Goal: Task Accomplishment & Management: Manage account settings

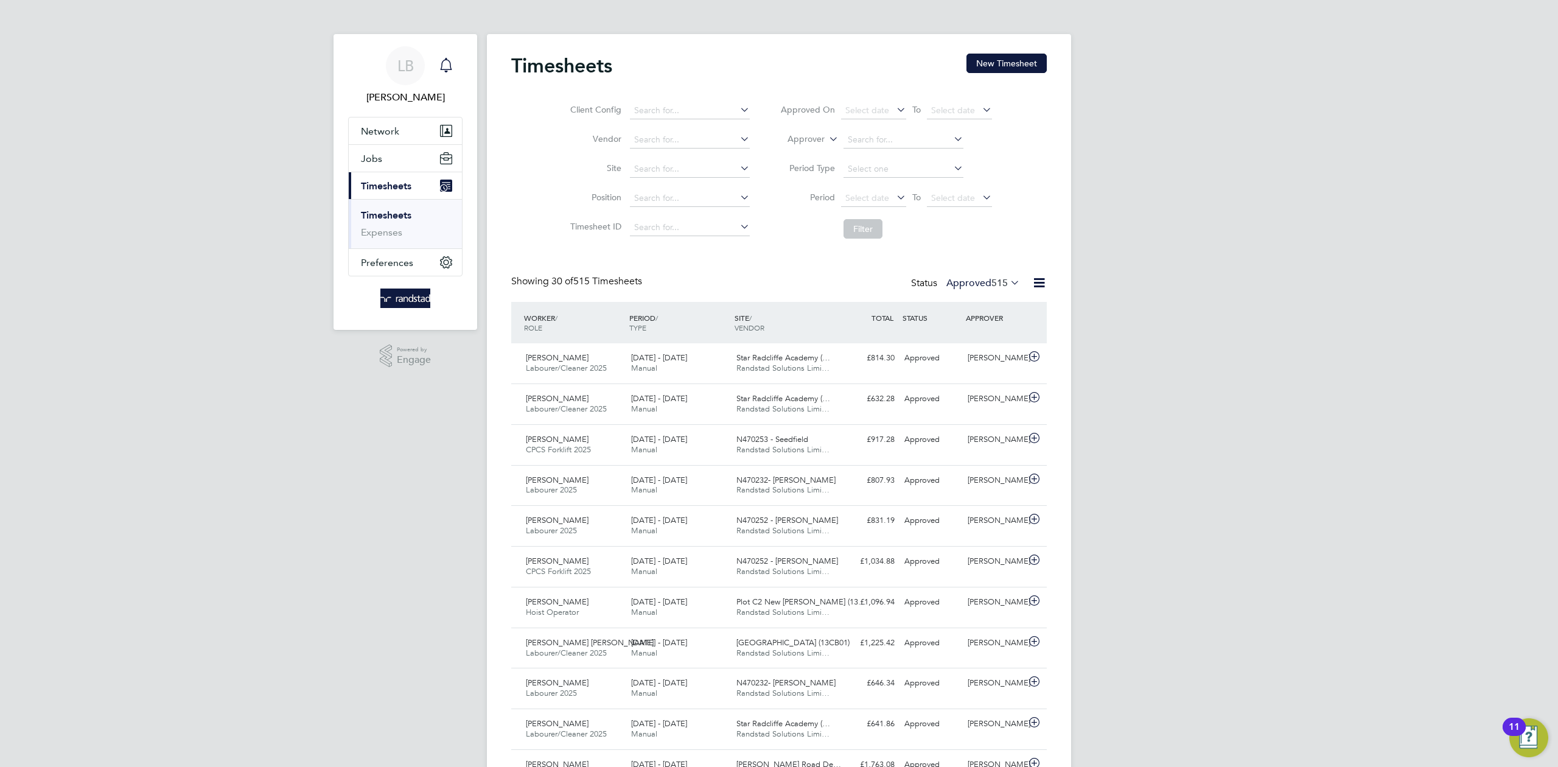
click at [450, 58] on icon "Main navigation" at bounding box center [446, 65] width 15 height 15
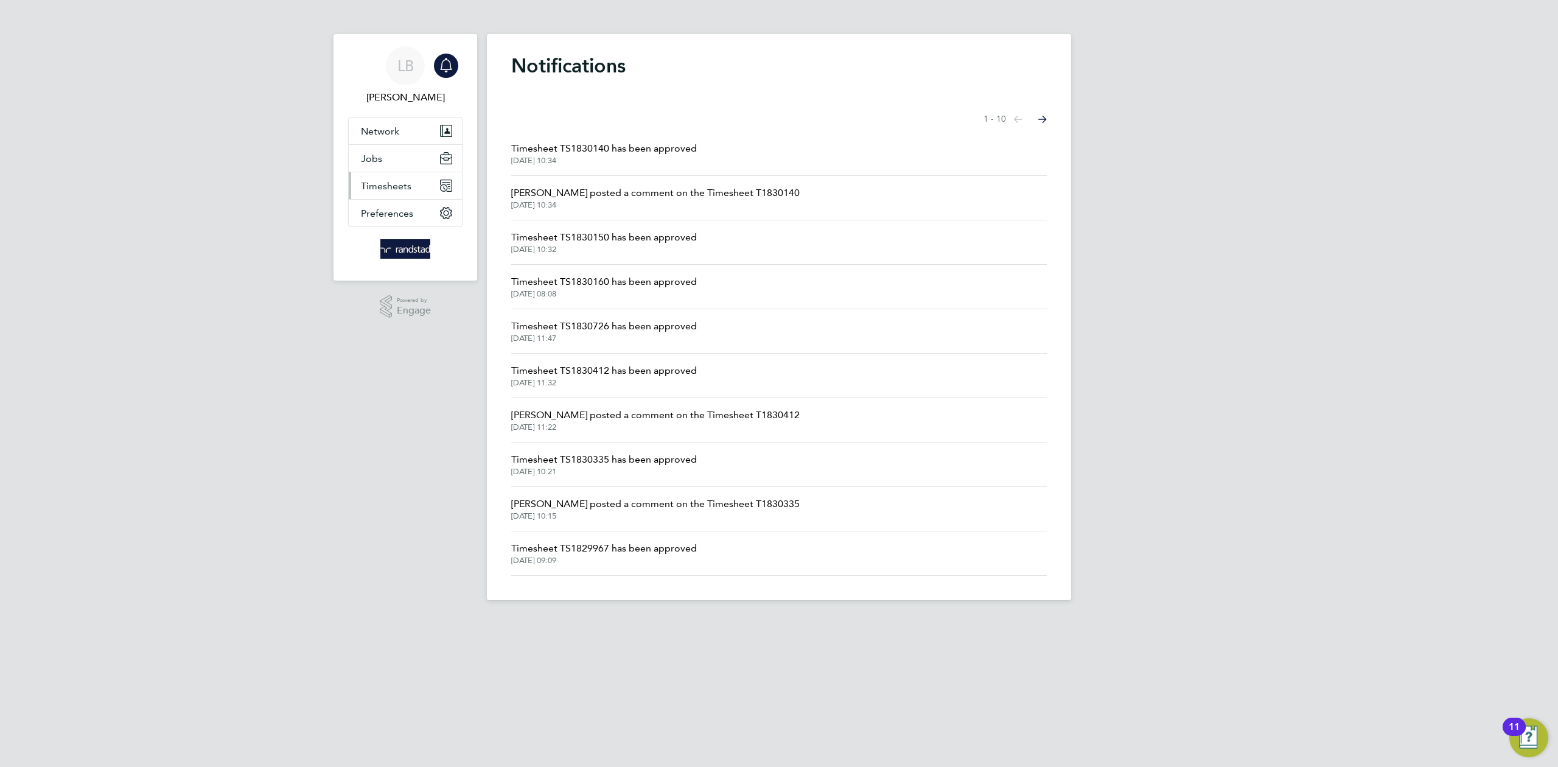
click at [393, 186] on span "Timesheets" at bounding box center [386, 186] width 51 height 12
click at [394, 185] on span "Timesheets" at bounding box center [386, 186] width 51 height 12
click at [388, 215] on link "Timesheets" at bounding box center [386, 215] width 51 height 12
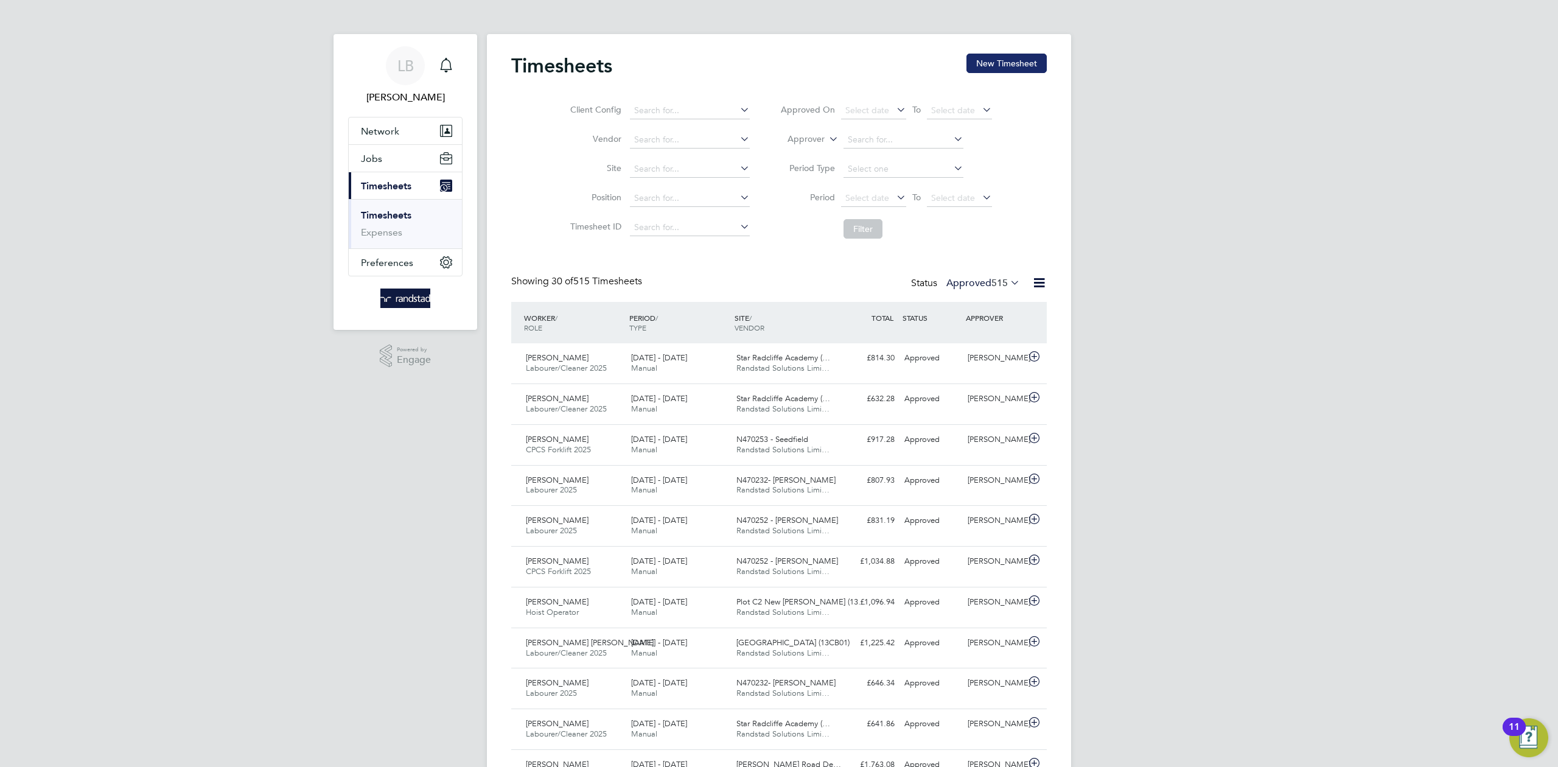
click at [1008, 68] on button "New Timesheet" at bounding box center [1007, 63] width 80 height 19
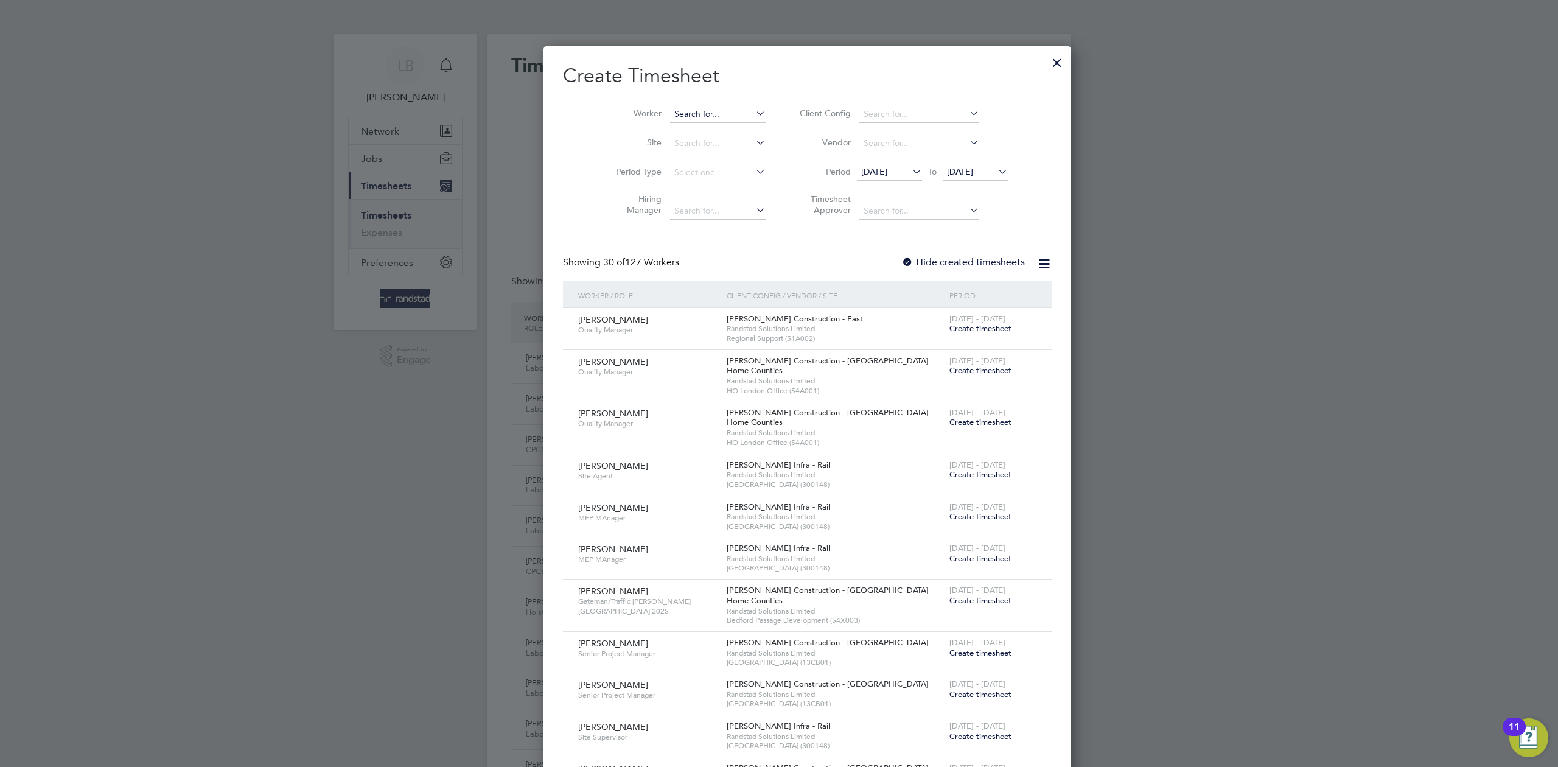
click at [670, 110] on input at bounding box center [718, 114] width 96 height 17
click at [1140, 245] on div at bounding box center [779, 383] width 1558 height 767
click at [1046, 57] on div at bounding box center [1057, 60] width 22 height 22
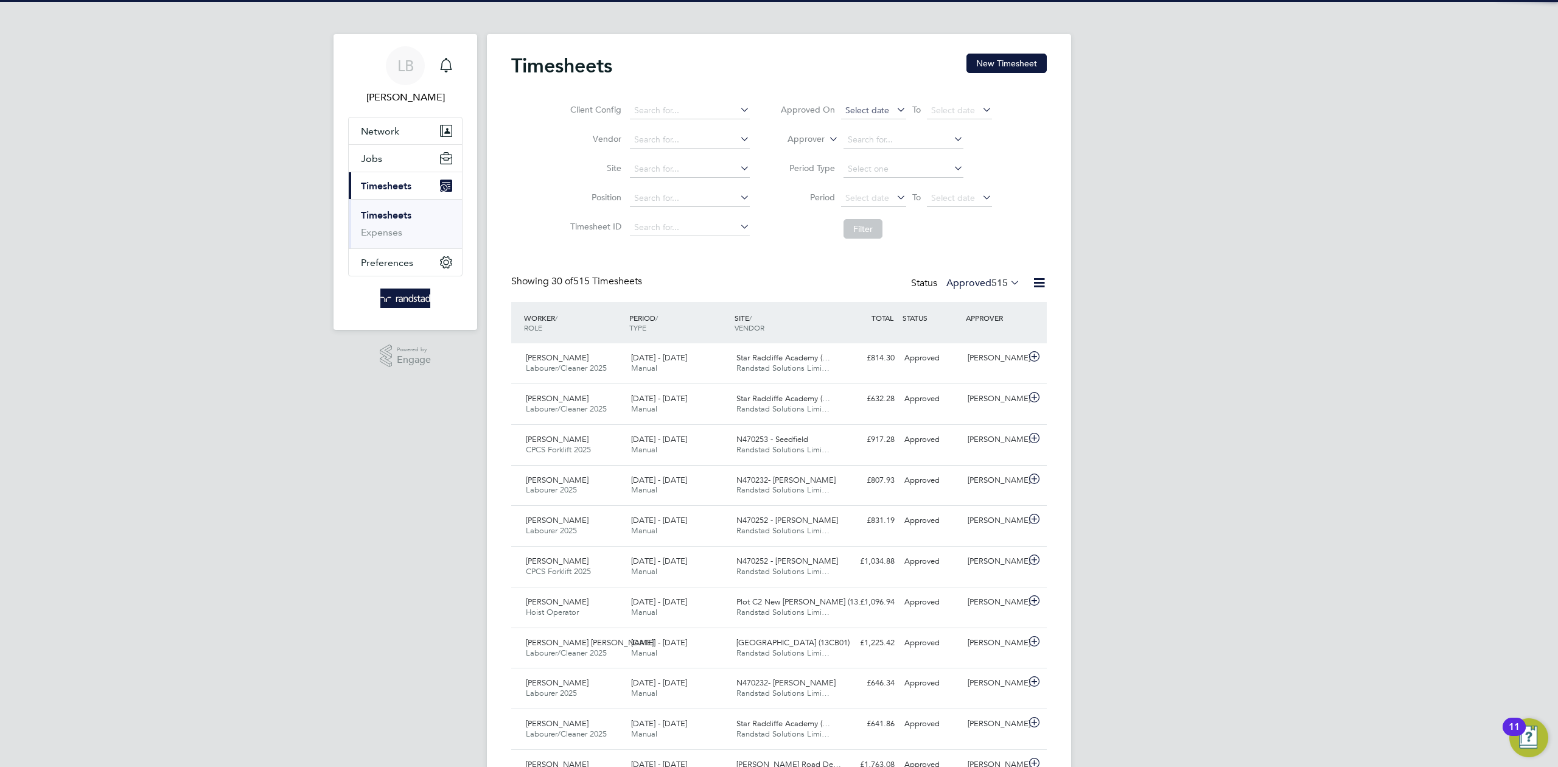
scroll to position [30, 106]
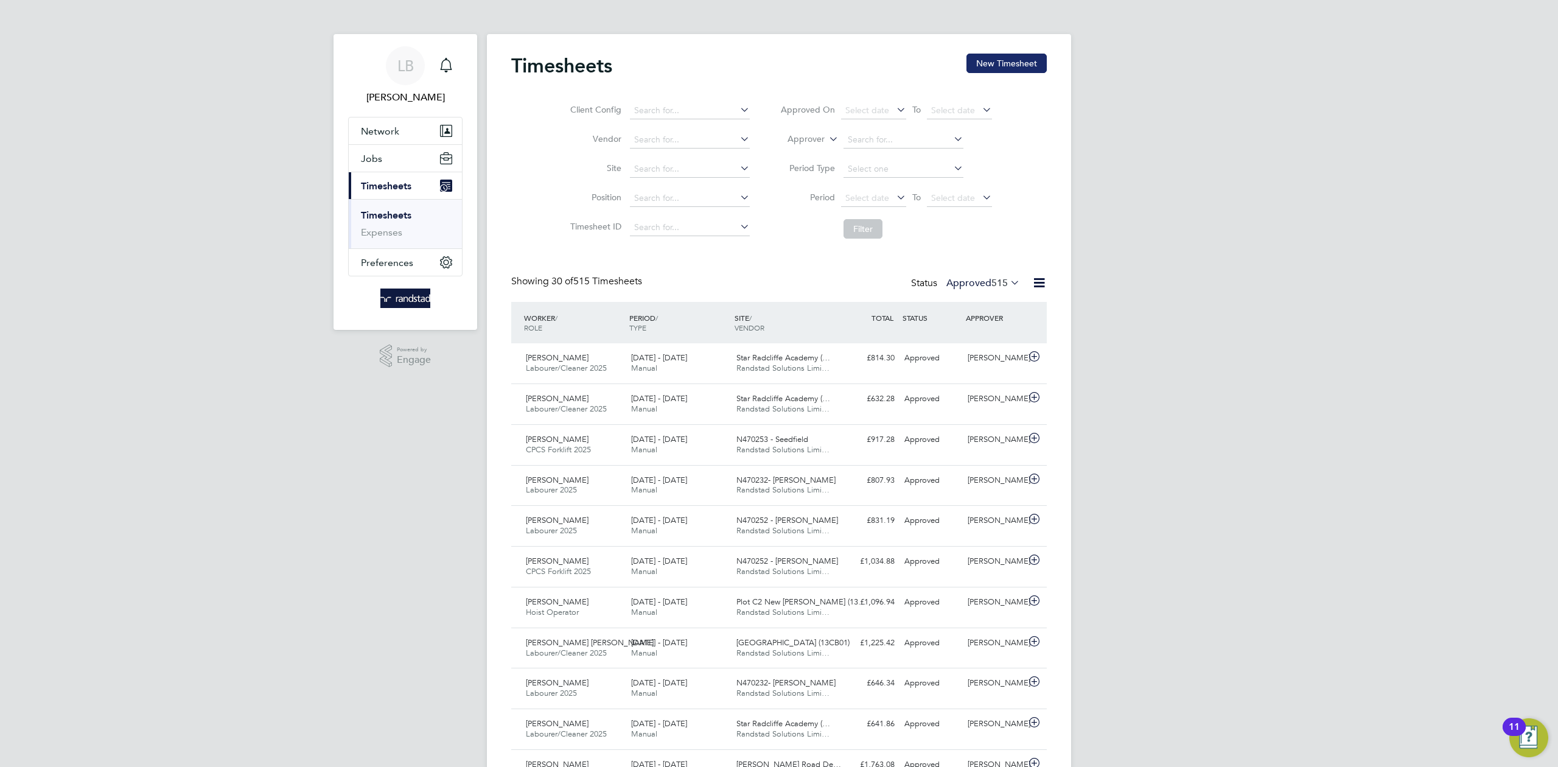
click at [997, 58] on button "New Timesheet" at bounding box center [1007, 63] width 80 height 19
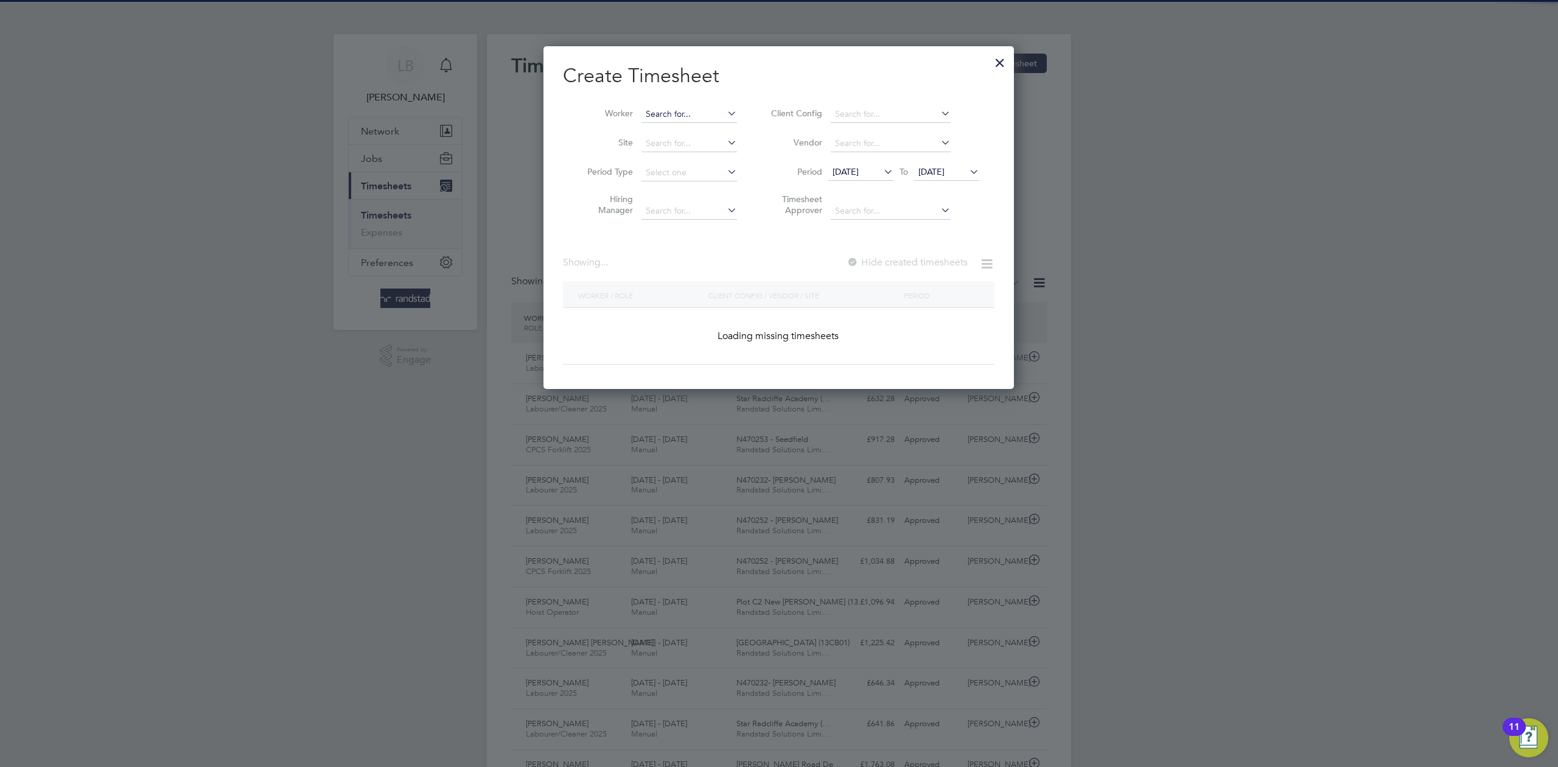
click at [688, 116] on input at bounding box center [690, 114] width 96 height 17
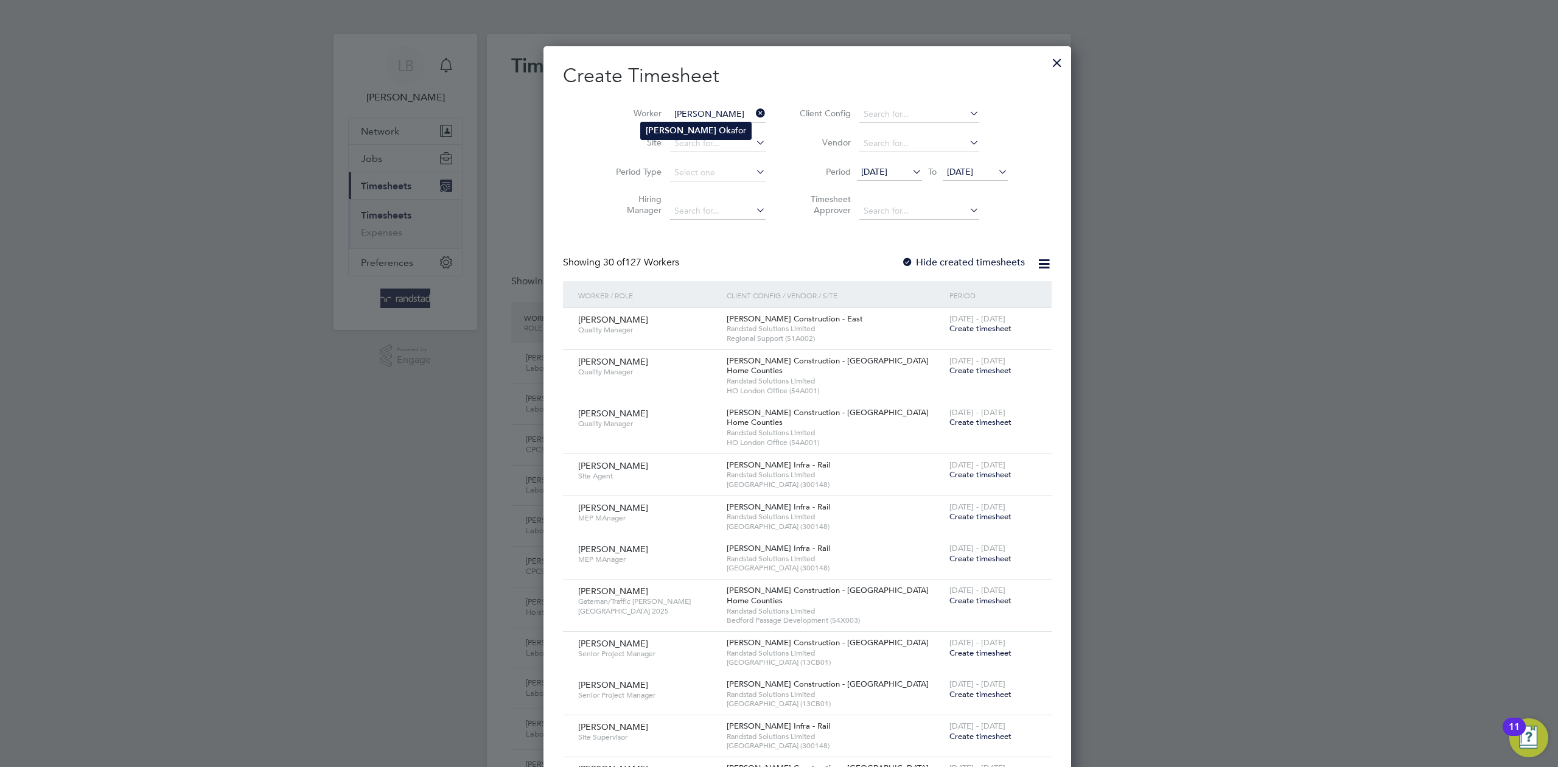
click at [719, 129] on b "Ok" at bounding box center [725, 130] width 12 height 10
type input "[PERSON_NAME]"
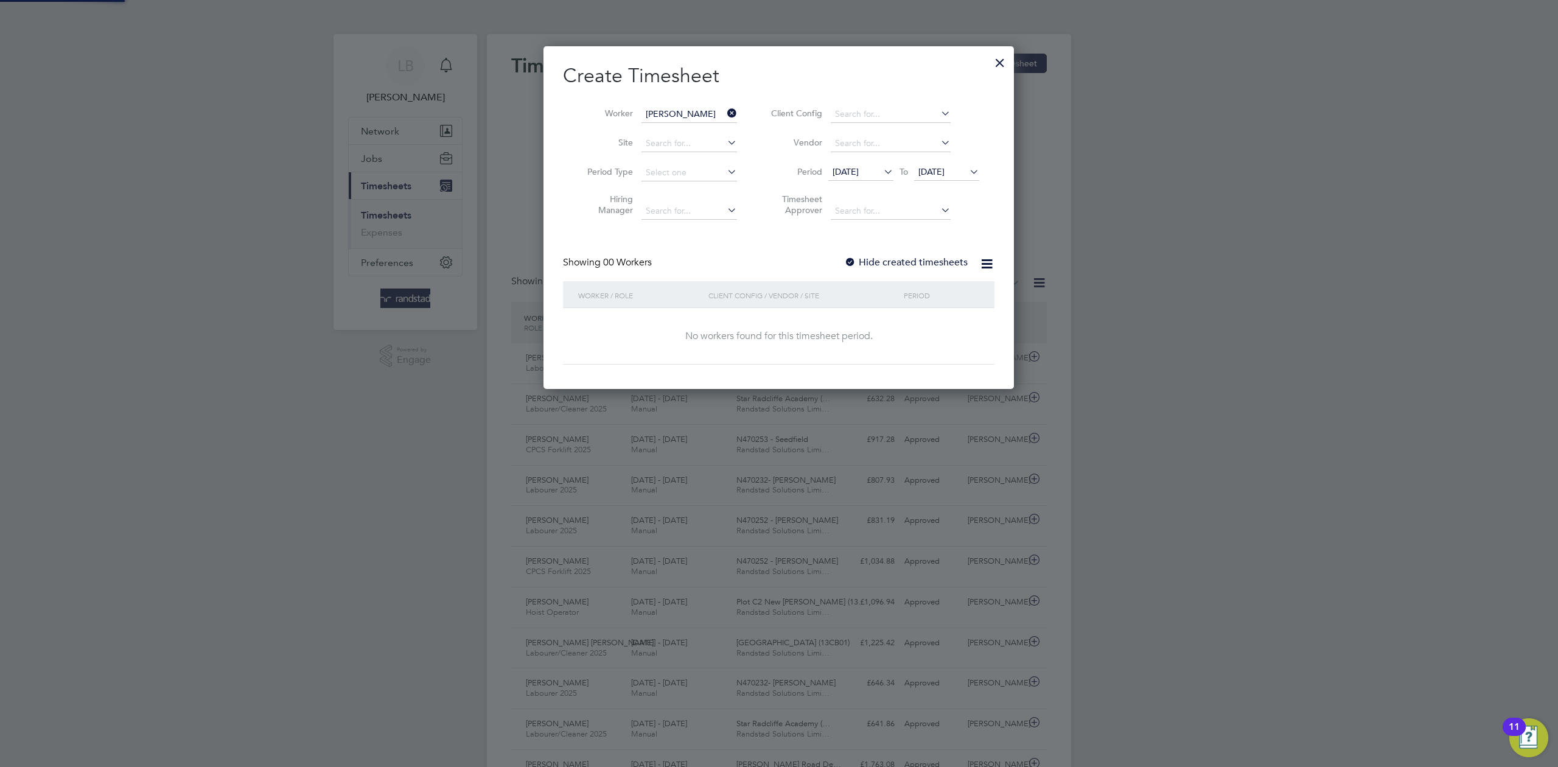
click at [919, 248] on div "Create Timesheet Worker [PERSON_NAME] Site Period Type Hiring Manager Client Co…" at bounding box center [779, 213] width 432 height 301
click at [921, 256] on label "Hide created timesheets" at bounding box center [906, 262] width 124 height 12
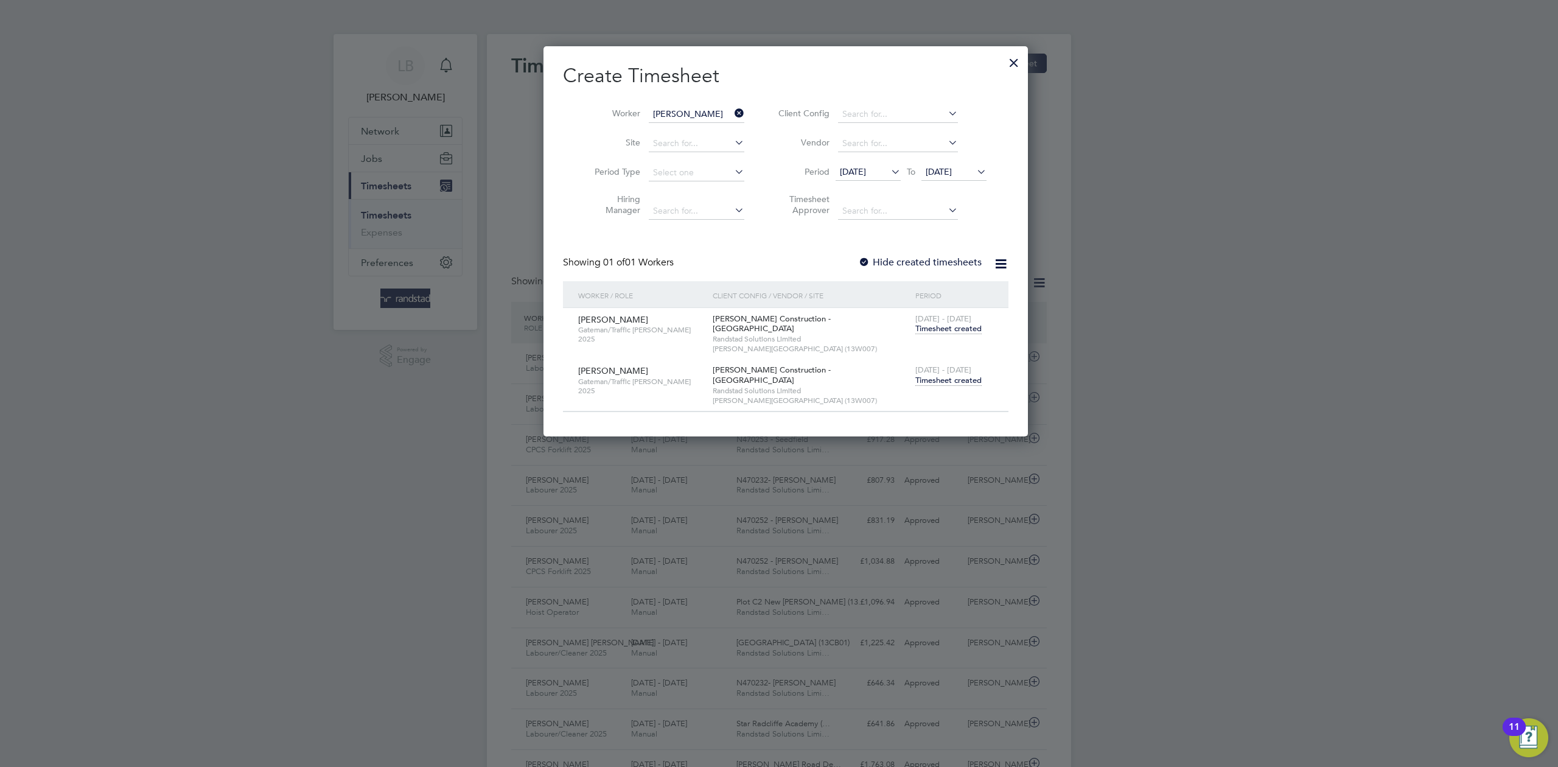
click at [943, 375] on span "Timesheet created" at bounding box center [948, 380] width 66 height 11
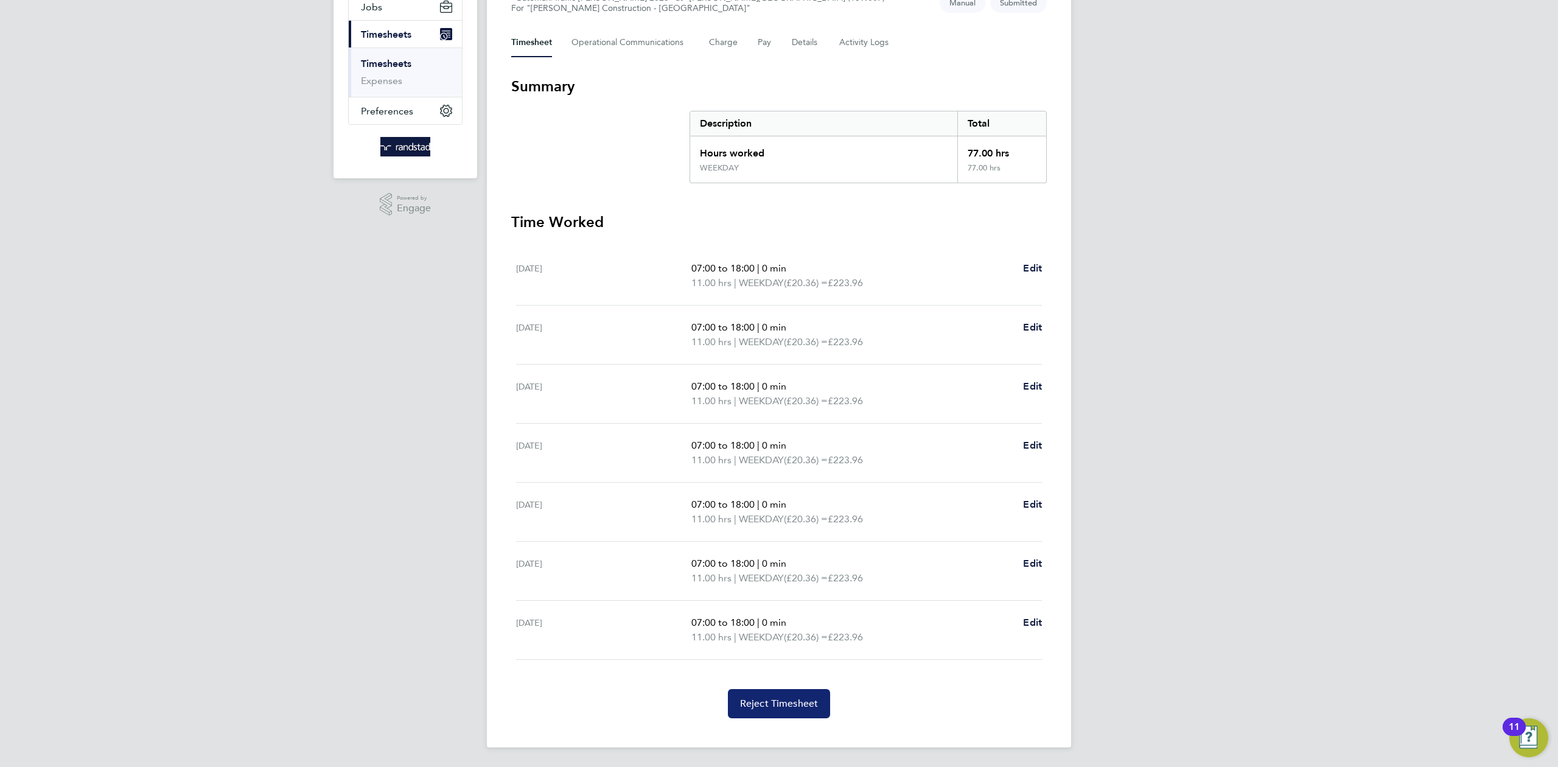
click at [775, 709] on span "Reject Timesheet" at bounding box center [779, 704] width 79 height 12
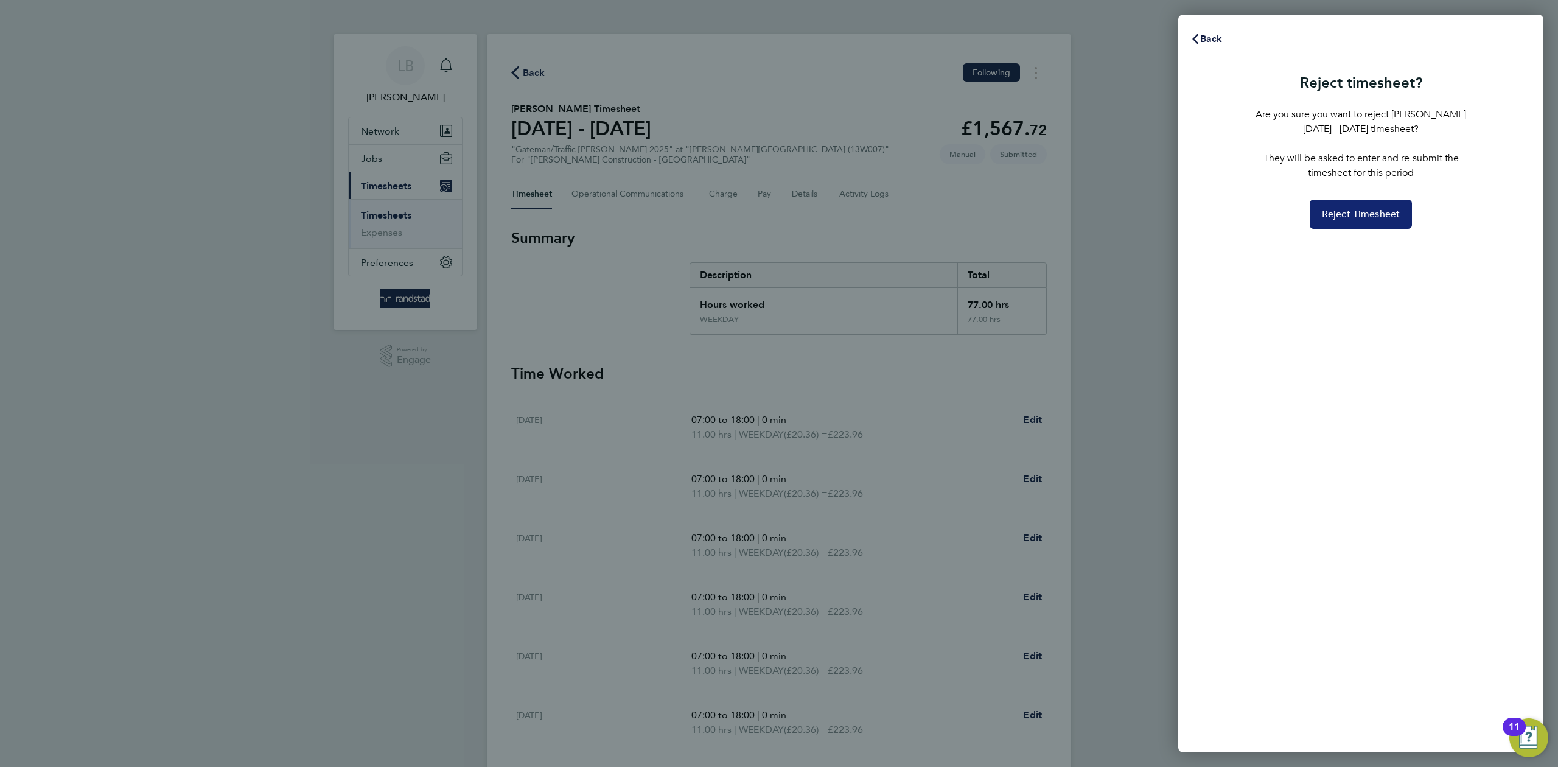
click at [1379, 209] on span "Reject Timesheet" at bounding box center [1361, 214] width 79 height 12
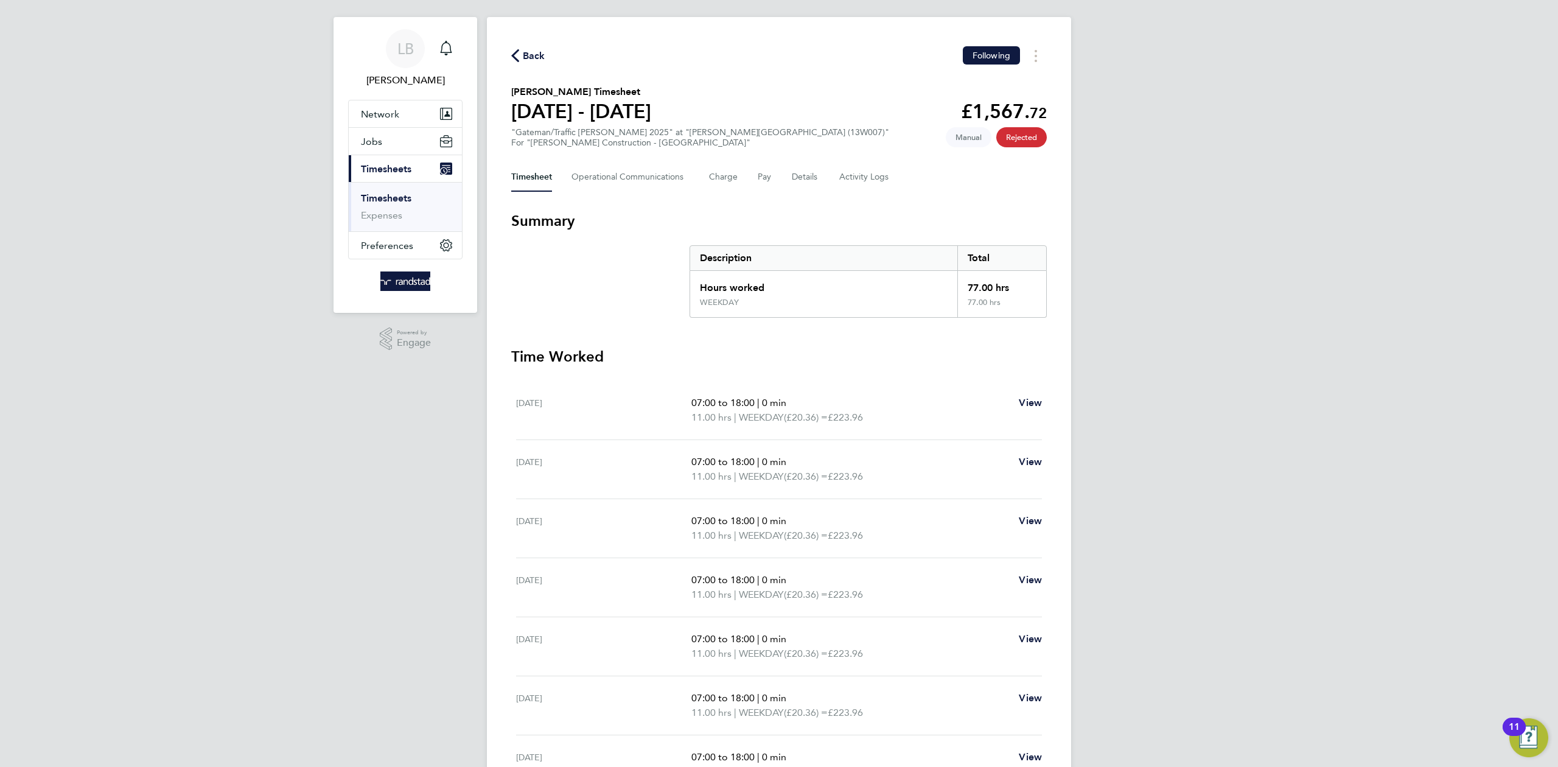
click at [538, 62] on span "Back" at bounding box center [534, 56] width 23 height 15
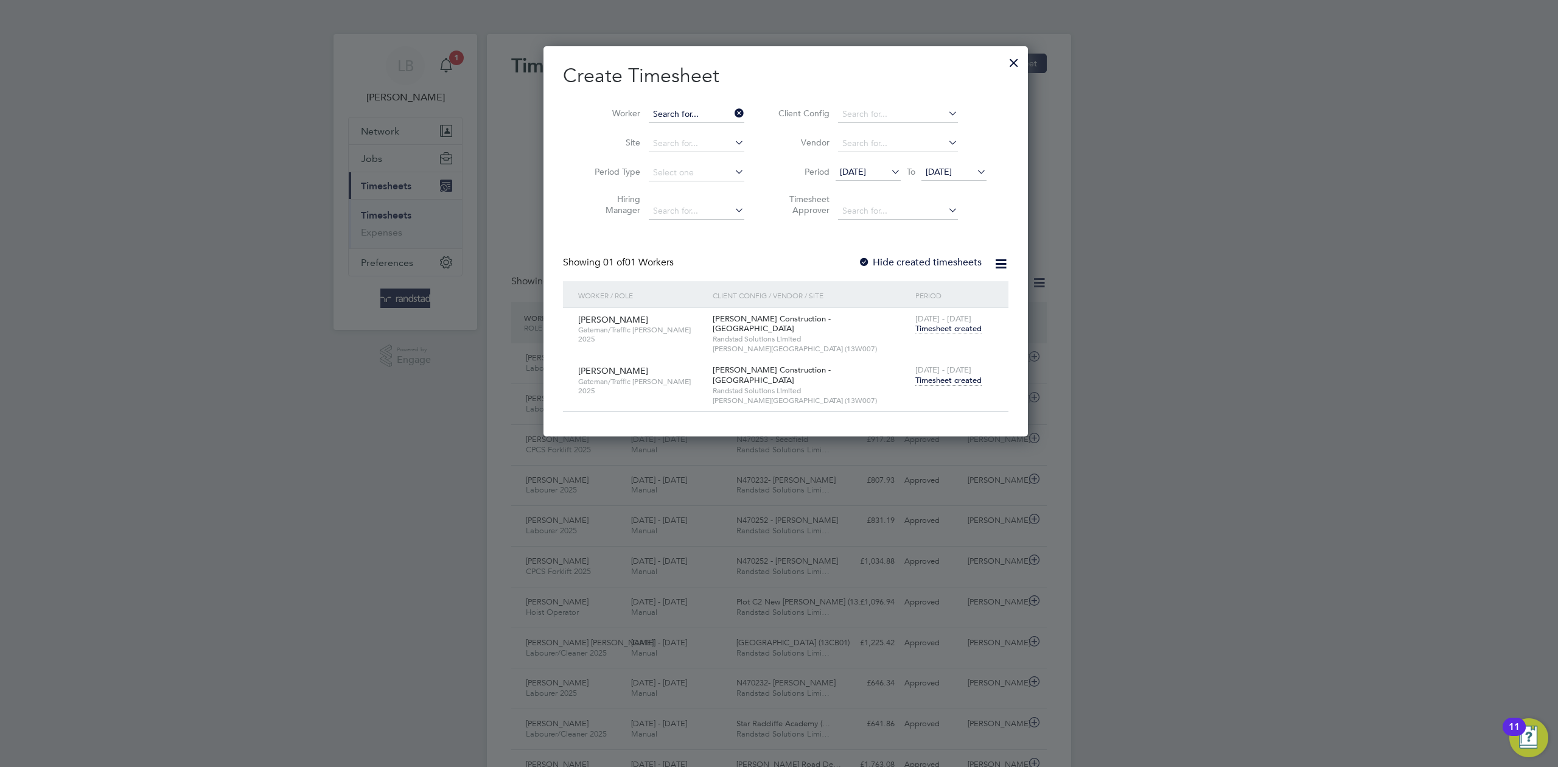
click at [705, 116] on input at bounding box center [697, 114] width 96 height 17
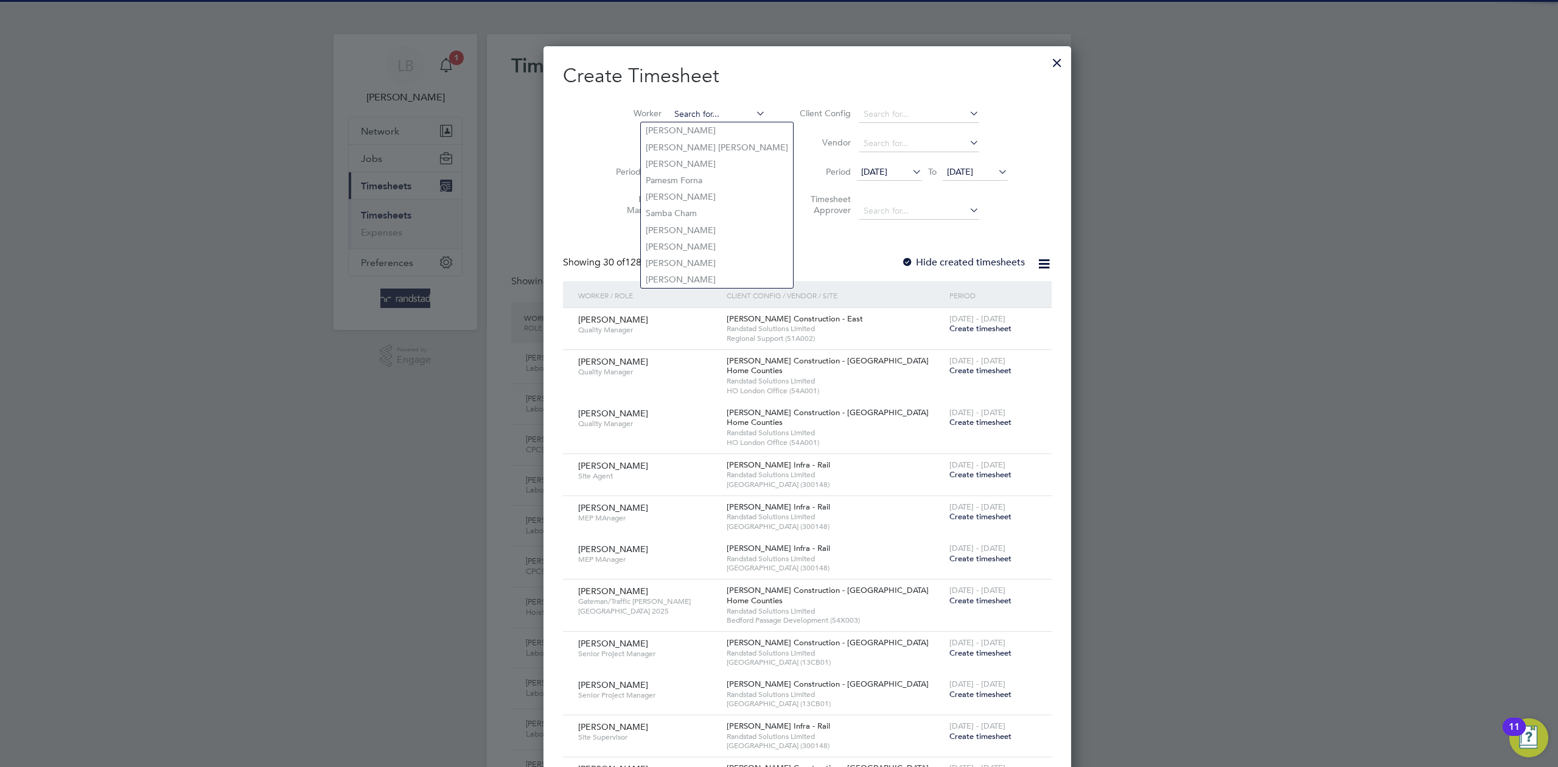
click at [698, 109] on input at bounding box center [718, 114] width 96 height 17
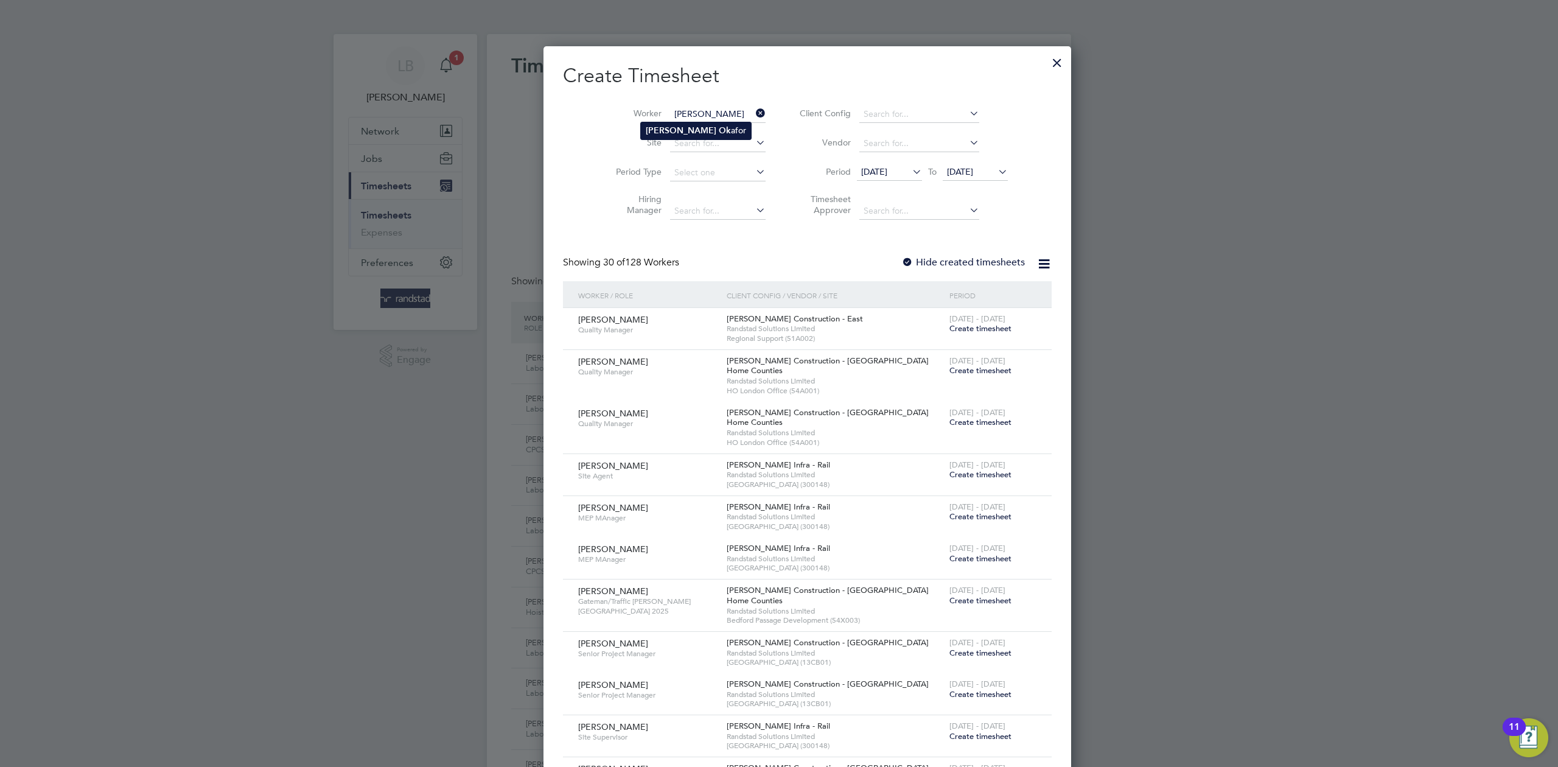
click at [685, 128] on b "[PERSON_NAME]" at bounding box center [681, 130] width 71 height 10
type input "[PERSON_NAME]"
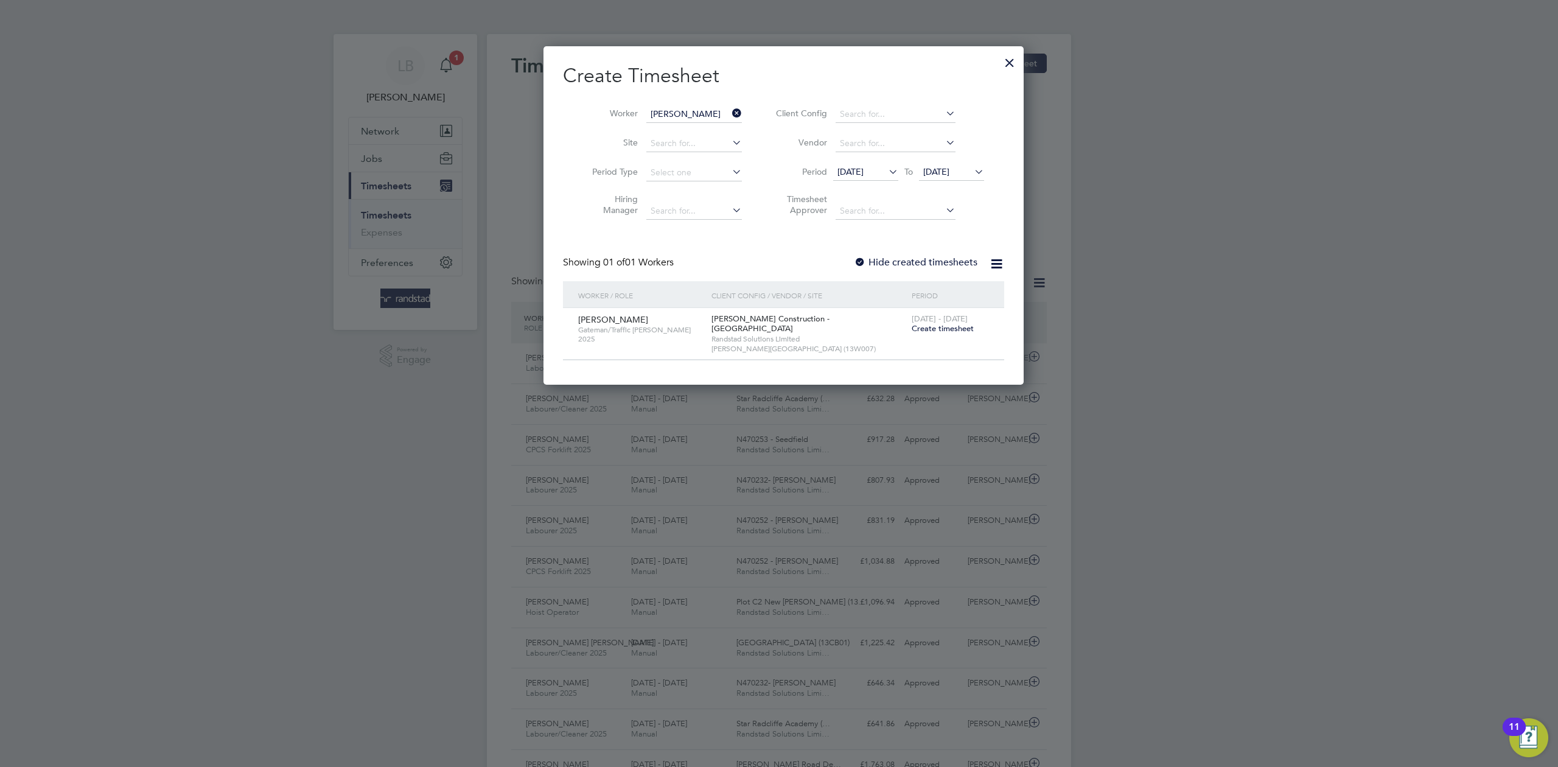
click at [919, 325] on span "Create timesheet" at bounding box center [943, 328] width 62 height 10
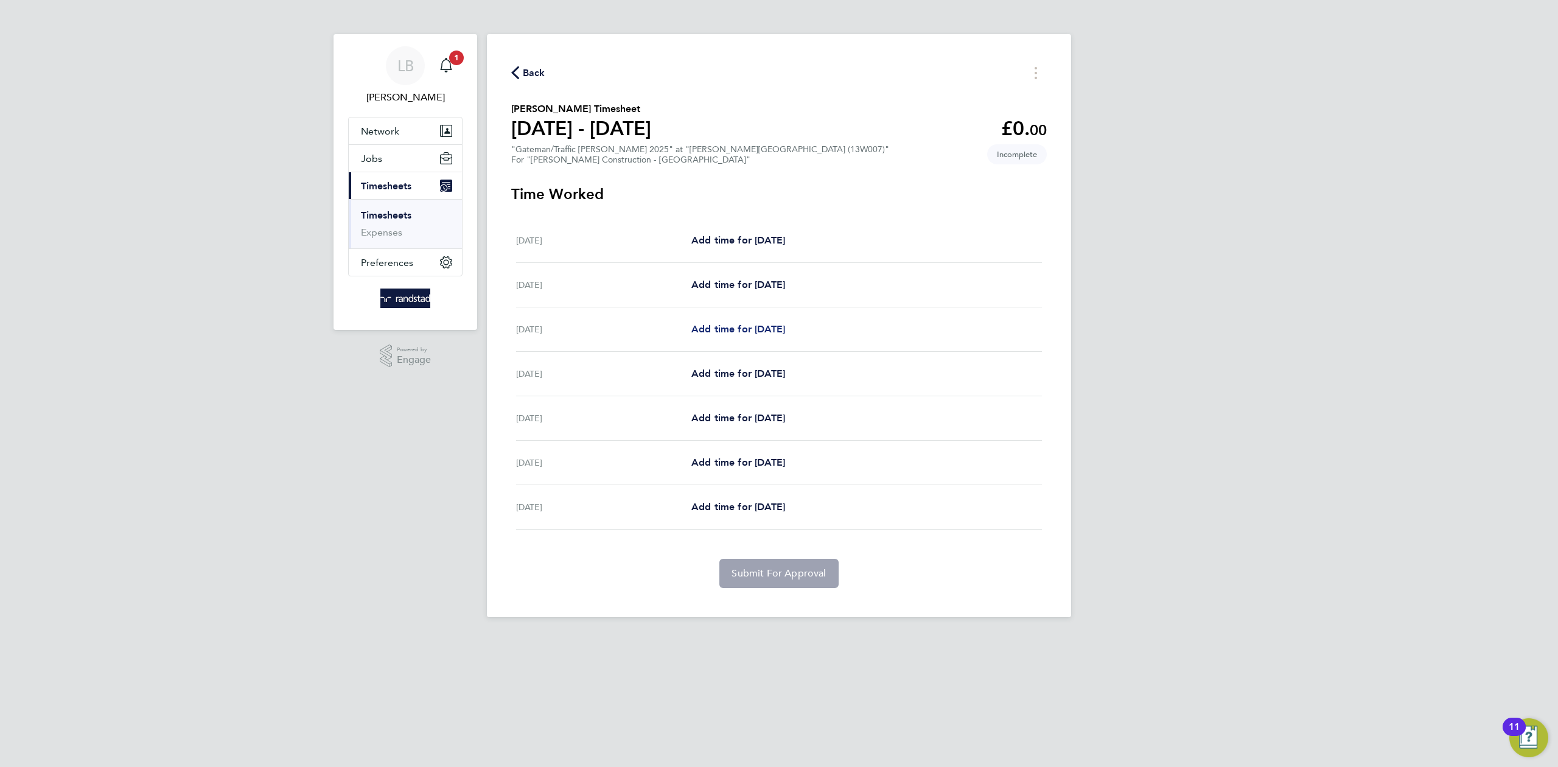
click at [728, 334] on span "Add time for [DATE]" at bounding box center [738, 329] width 94 height 12
select select "30"
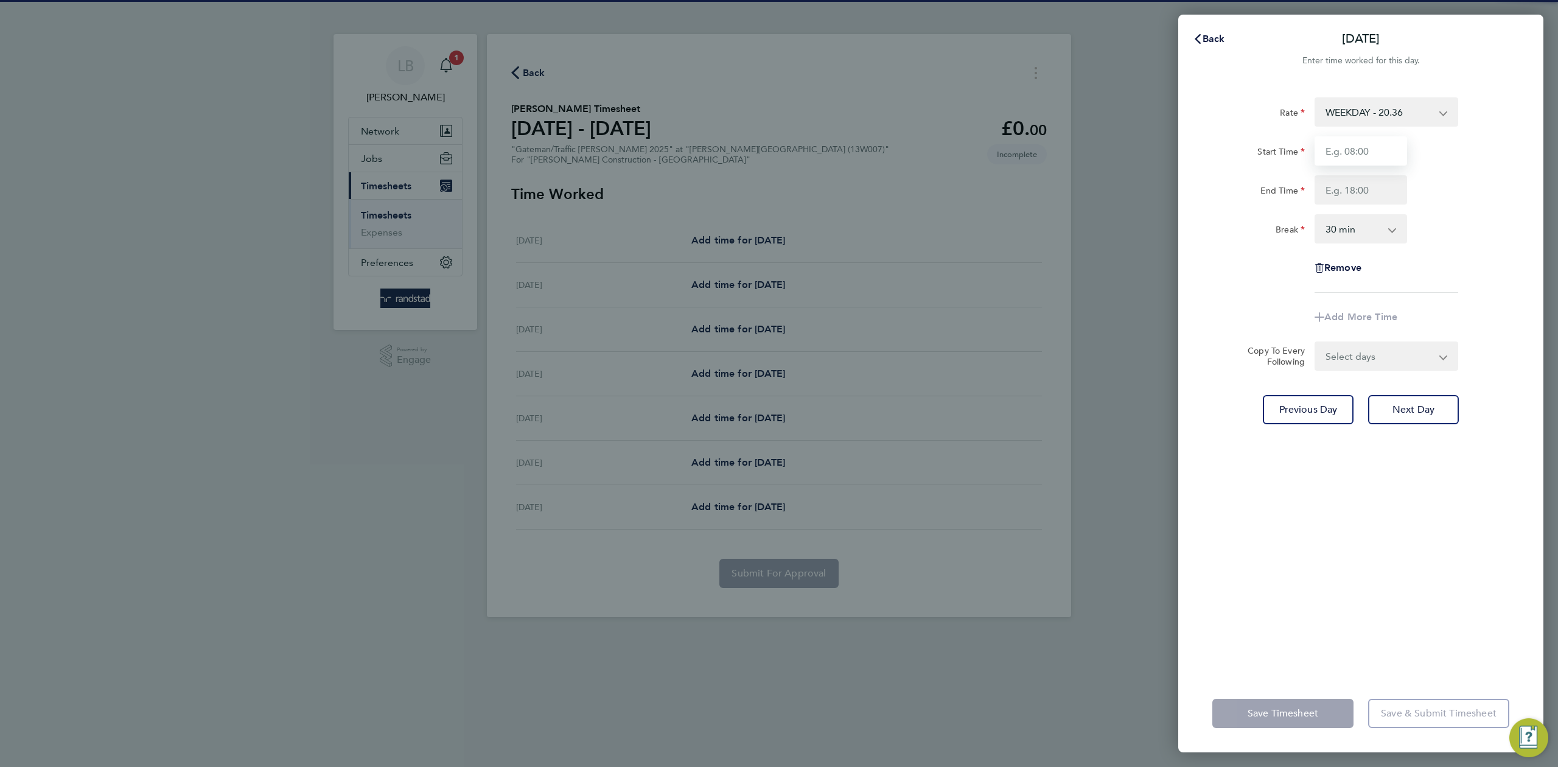
click at [1368, 150] on input "Start Time" at bounding box center [1361, 150] width 93 height 29
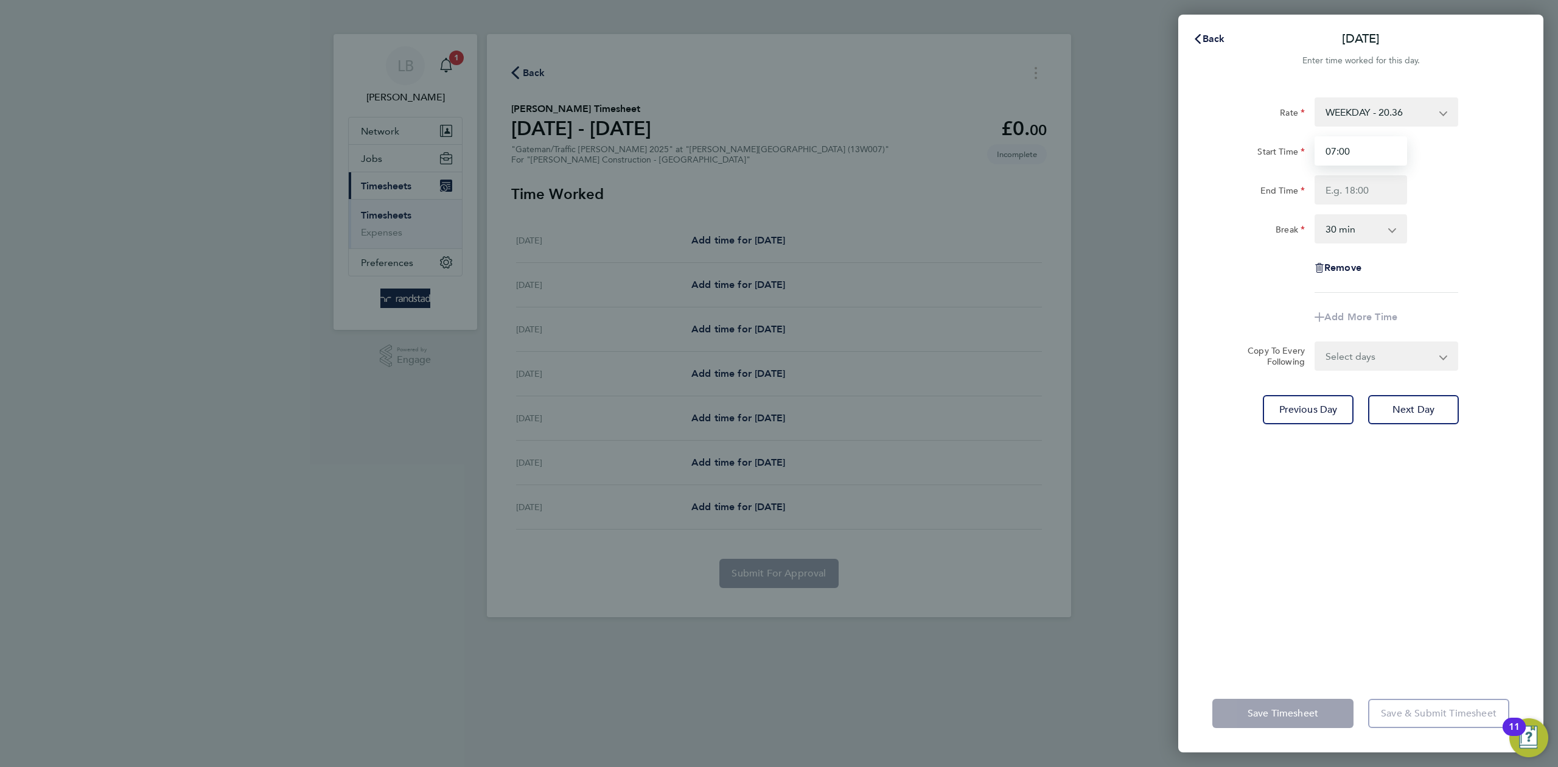
type input "07:00"
click at [1399, 186] on input "End Time" at bounding box center [1361, 189] width 93 height 29
type input "18:00"
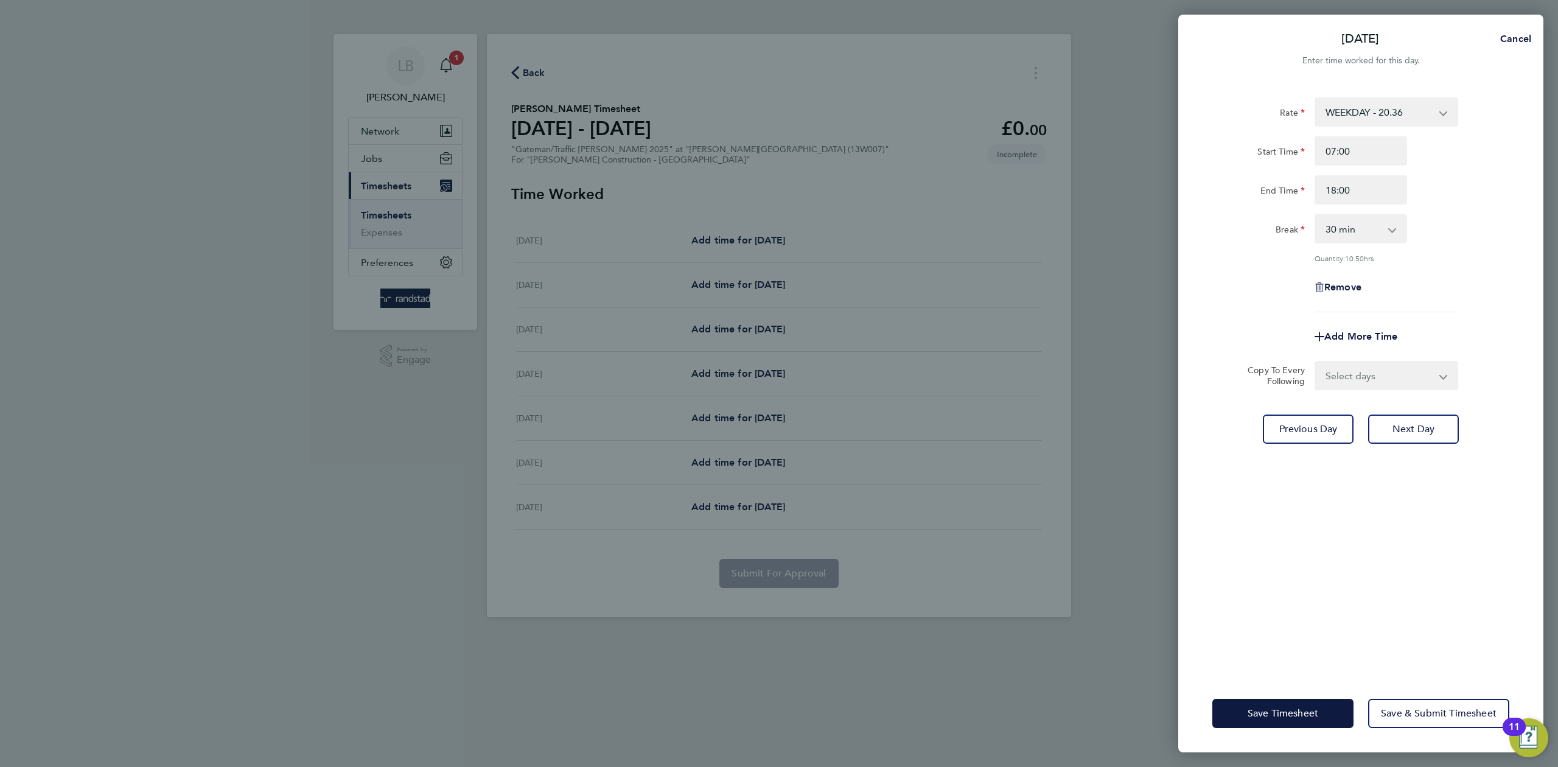
click at [1451, 226] on div "Break 0 min 15 min 30 min 45 min 60 min 75 min 90 min" at bounding box center [1361, 228] width 307 height 29
click at [1392, 236] on app-icon-cross-button at bounding box center [1398, 228] width 15 height 27
click at [1371, 239] on select "0 min 15 min 30 min 45 min 60 min 75 min 90 min" at bounding box center [1353, 228] width 75 height 27
select select "0"
click at [1316, 215] on select "0 min 15 min 30 min 45 min 60 min 75 min 90 min" at bounding box center [1353, 228] width 75 height 27
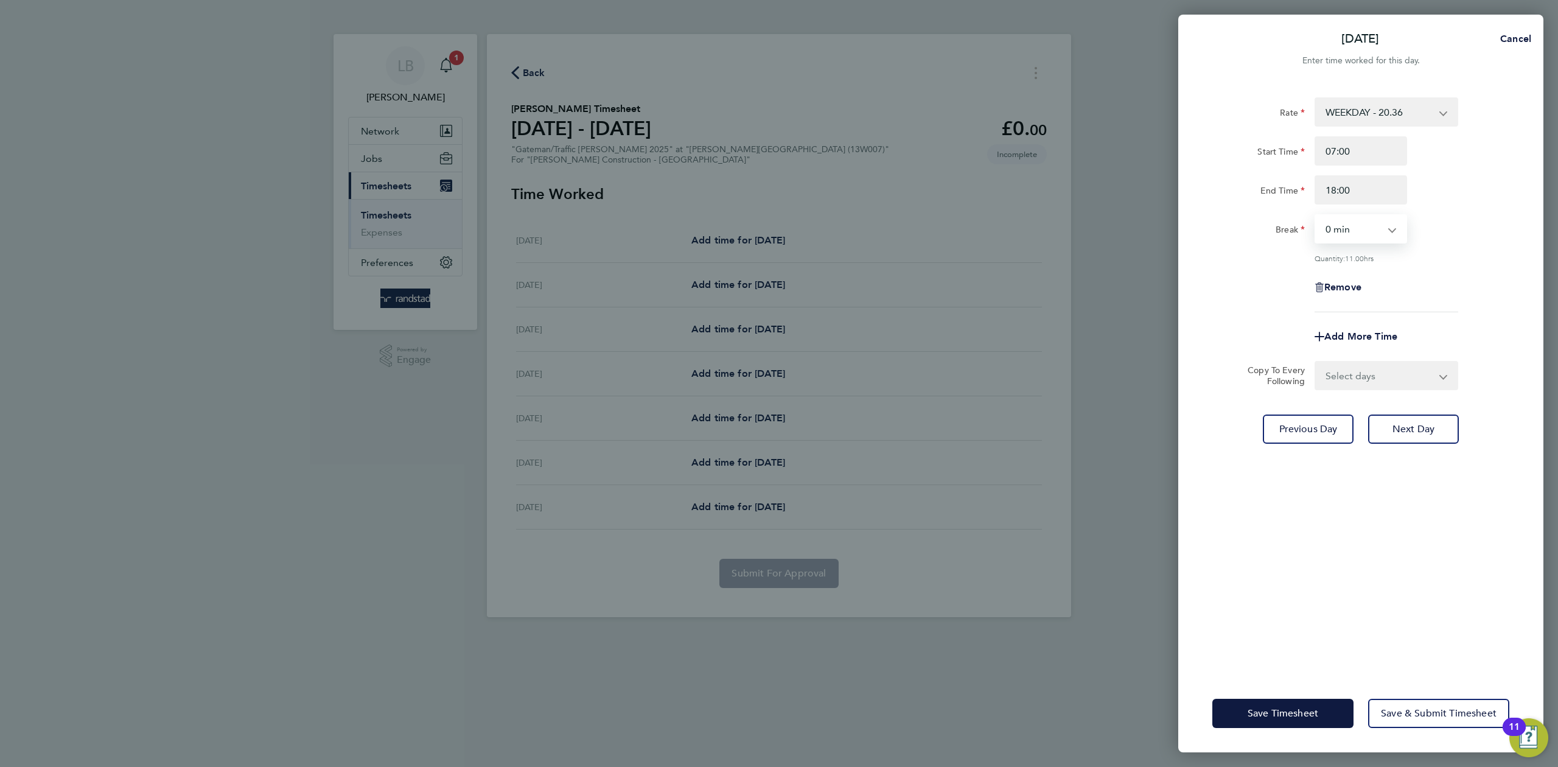
click at [1519, 331] on div "Rate WEEKDAY - 20.36 OVERTIME - 29.24 Start Time 07:00 End Time 18:00 Break 0 m…" at bounding box center [1360, 379] width 365 height 592
click at [1419, 372] on select "Select days Day [DATE] [DATE] [DATE] [DATE]" at bounding box center [1380, 375] width 128 height 27
select select "DAY"
click at [1316, 362] on select "Select days Day [DATE] [DATE] [DATE] [DATE]" at bounding box center [1380, 375] width 128 height 27
select select "[DATE]"
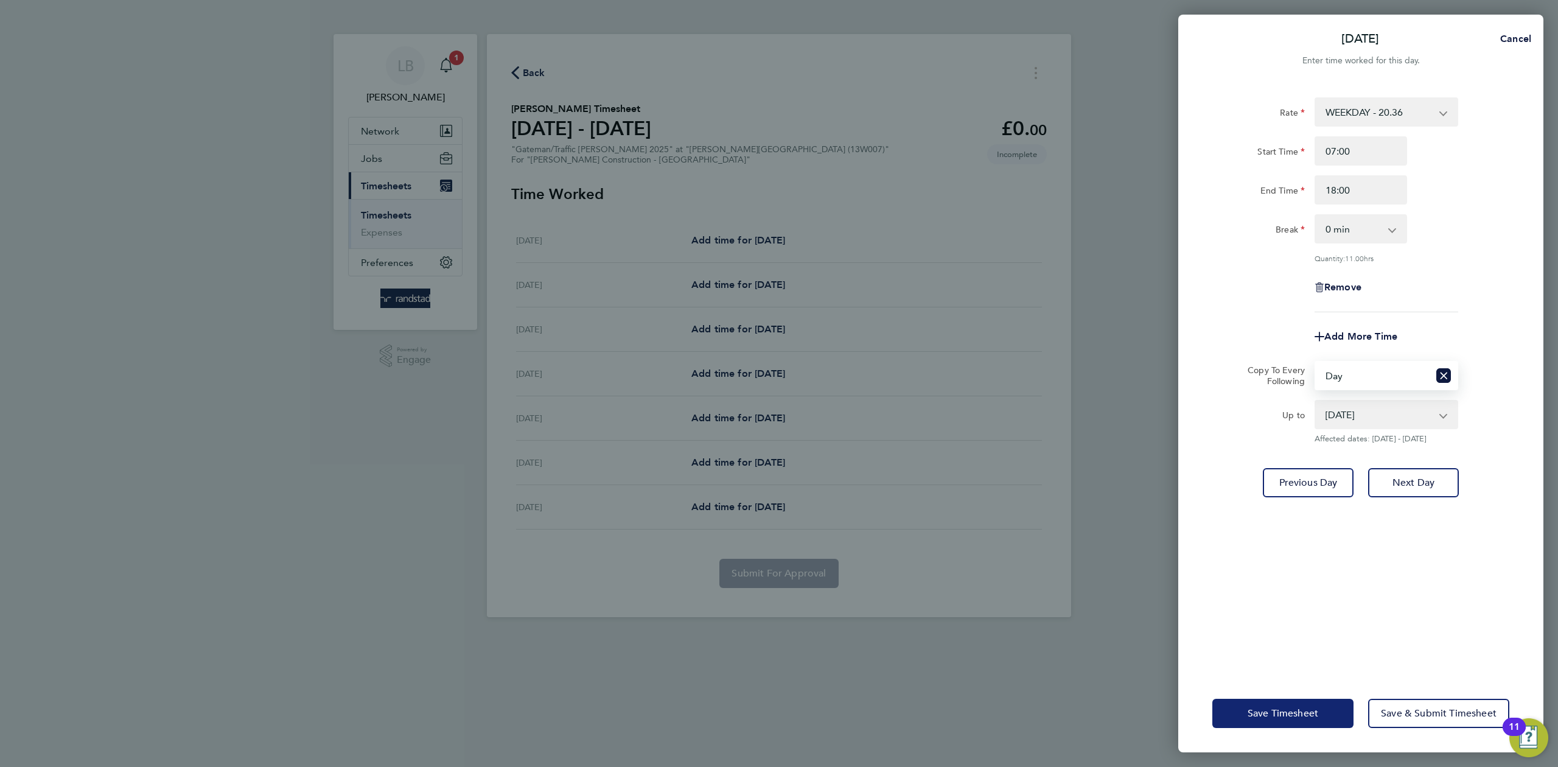
click at [1274, 724] on button "Save Timesheet" at bounding box center [1283, 713] width 141 height 29
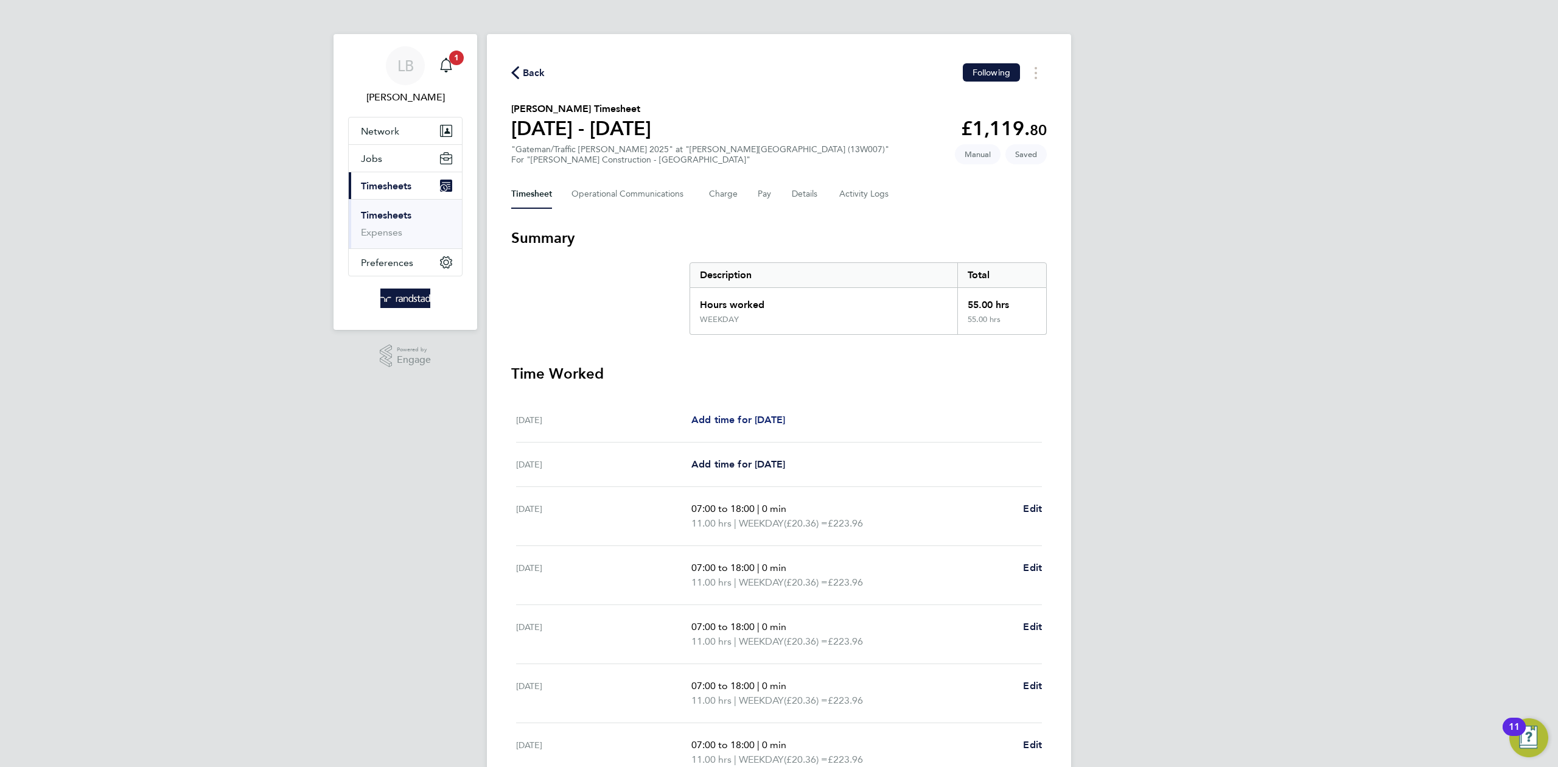
click at [761, 422] on span "Add time for [DATE]" at bounding box center [738, 420] width 94 height 12
select select "30"
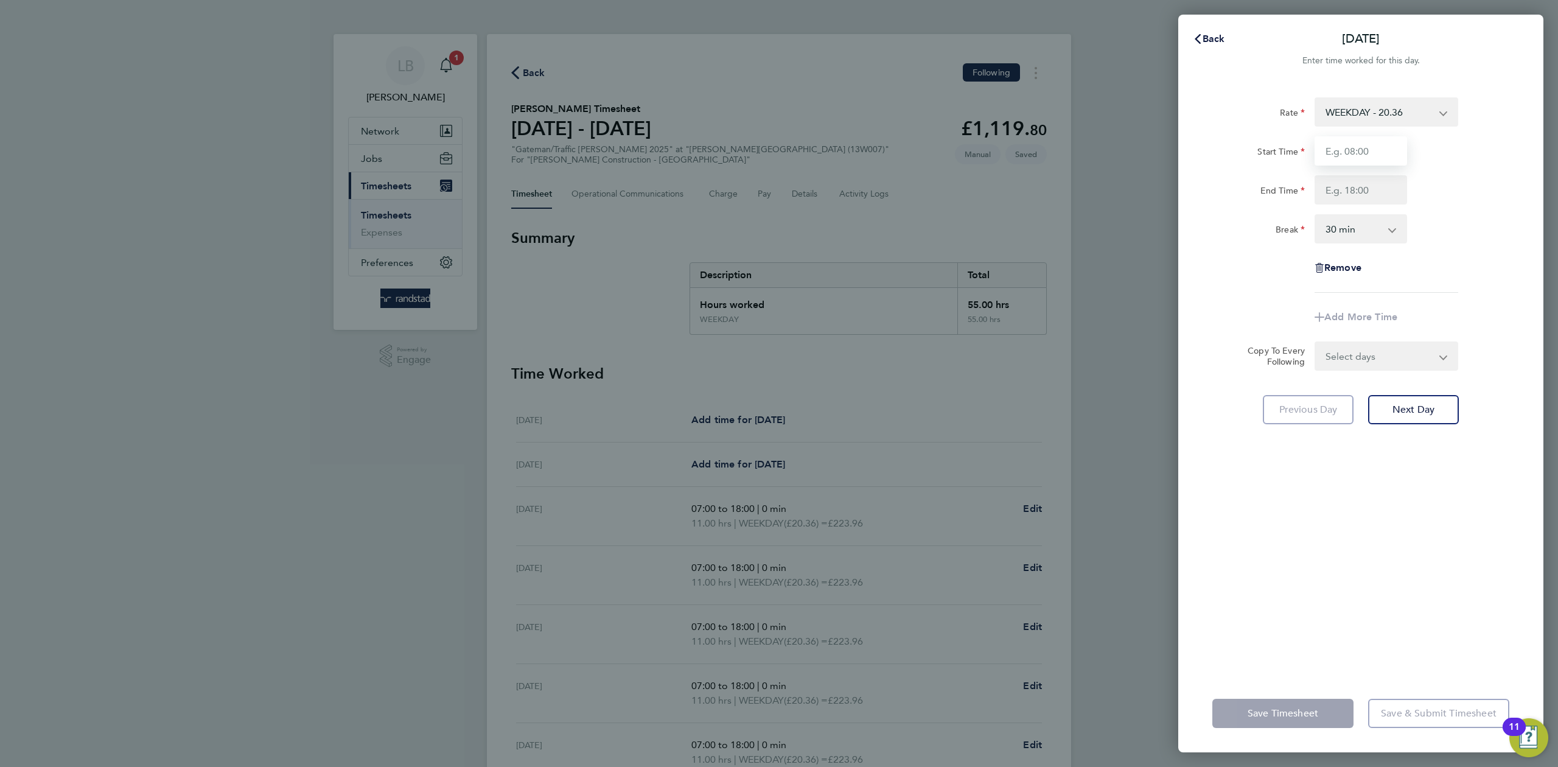
click at [1373, 153] on input "Start Time" at bounding box center [1361, 150] width 93 height 29
type input "07:00"
click at [1364, 192] on input "End Time" at bounding box center [1361, 189] width 93 height 29
click at [1482, 125] on div "Rate WEEKDAY - 20.36 OVERTIME - 29.24" at bounding box center [1361, 111] width 307 height 29
click at [1422, 107] on select "WEEKDAY - 20.36 OVERTIME - 29.24" at bounding box center [1379, 112] width 127 height 27
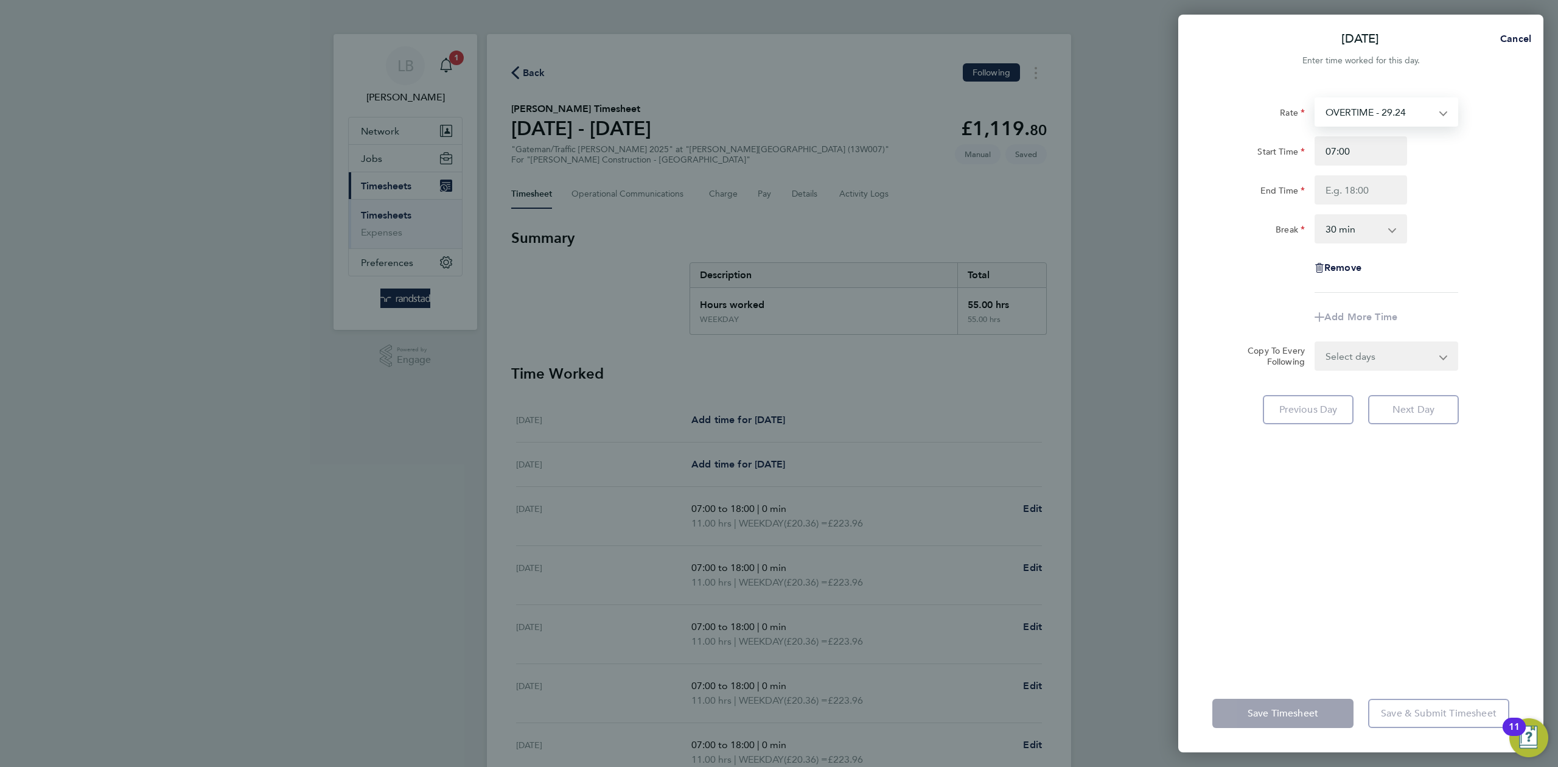
select select "30"
click at [1438, 184] on div "End Time" at bounding box center [1361, 189] width 307 height 29
click at [1350, 147] on input "Start Time" at bounding box center [1361, 150] width 93 height 29
type input "07:00"
click at [1354, 186] on input "End Time" at bounding box center [1361, 189] width 93 height 29
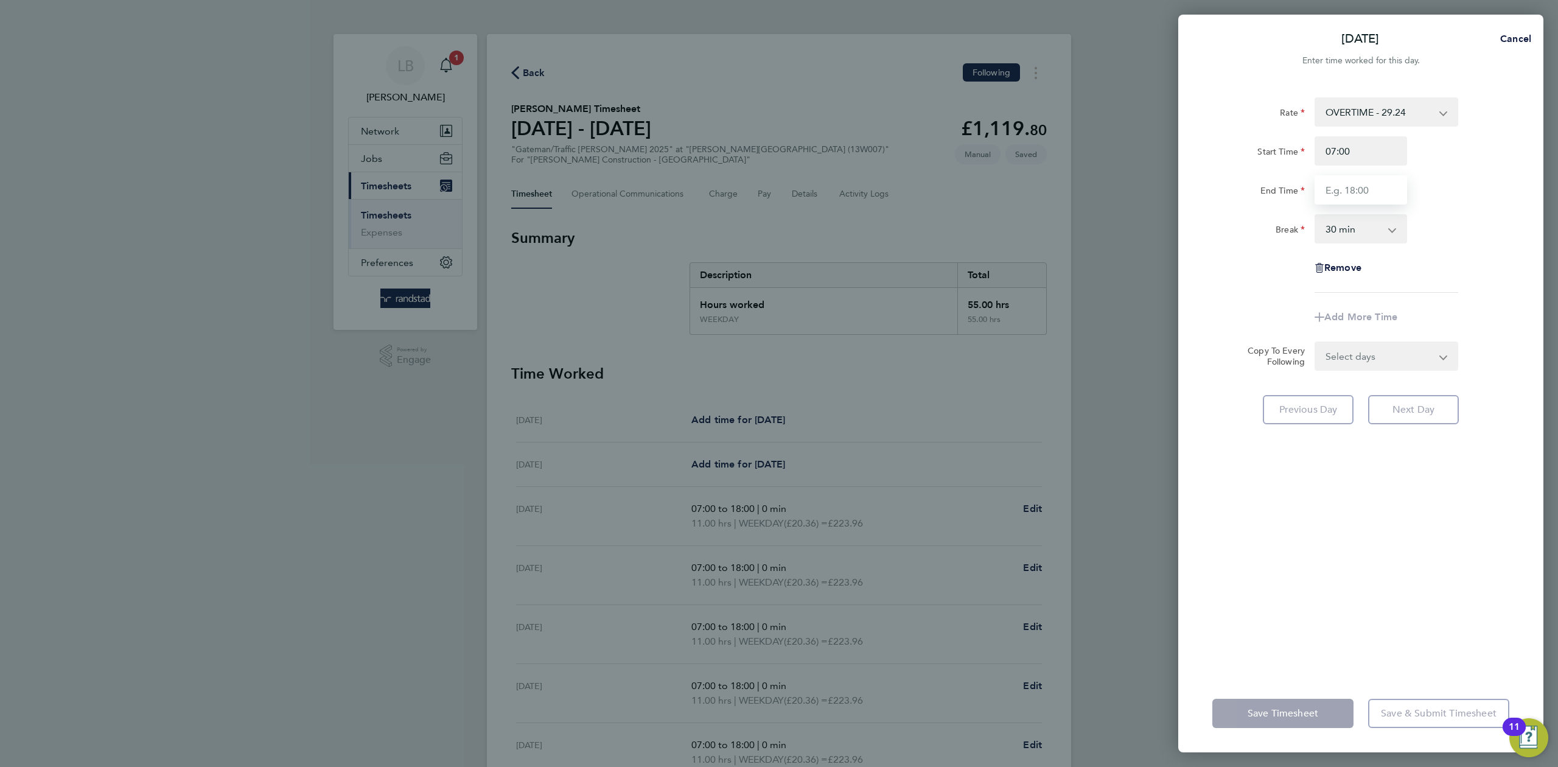
type input "15:00"
click at [1463, 272] on div "Remove" at bounding box center [1361, 267] width 307 height 29
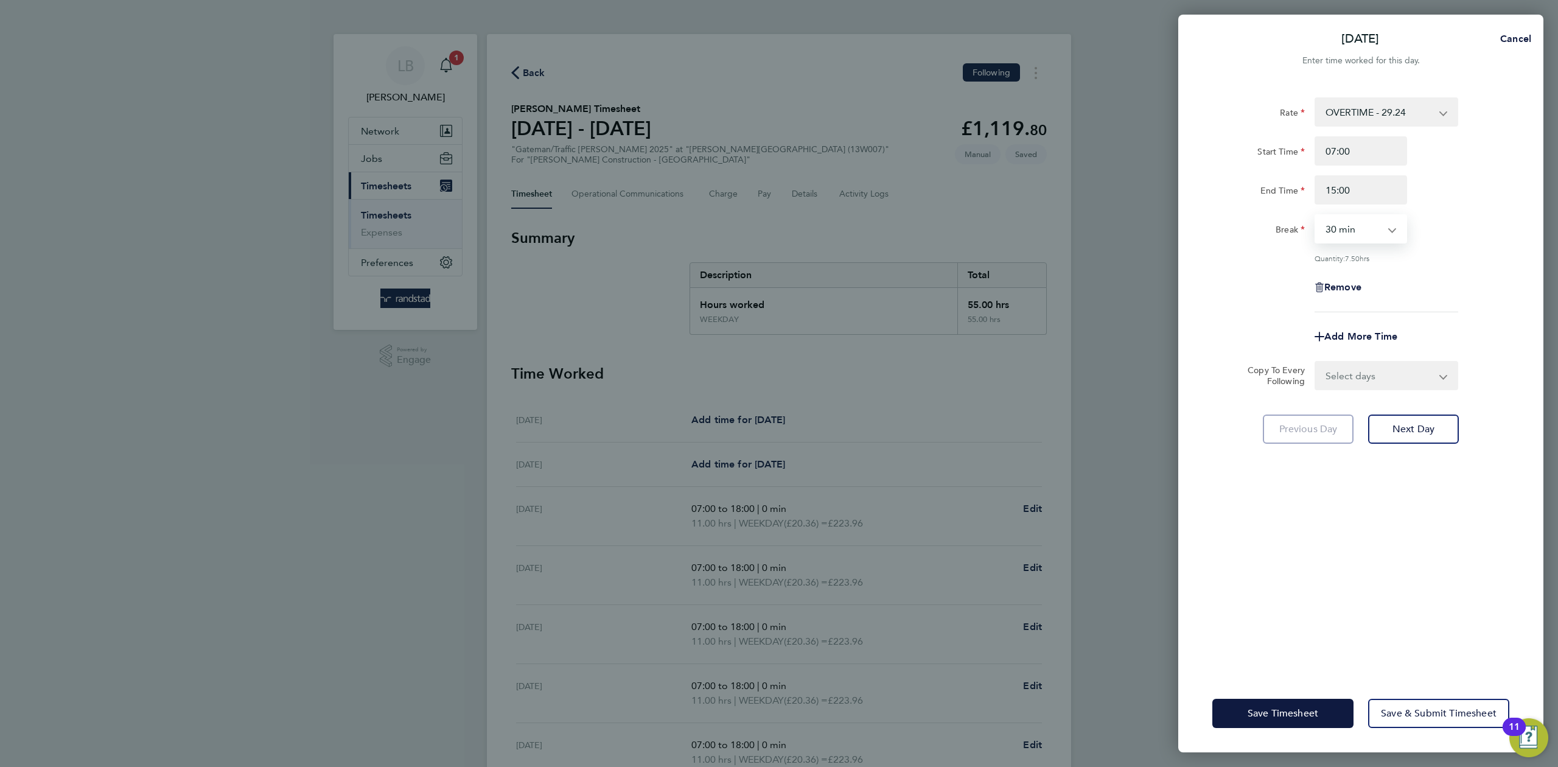
click at [1366, 228] on select "0 min 15 min 30 min 45 min 60 min 75 min 90 min" at bounding box center [1353, 228] width 75 height 27
select select "0"
click at [1316, 215] on select "0 min 15 min 30 min 45 min 60 min 75 min 90 min" at bounding box center [1353, 228] width 75 height 27
click at [1478, 298] on div "Remove" at bounding box center [1361, 287] width 307 height 29
click at [1370, 370] on select "Select days Day Weekday (Mon-Fri) [DATE] [DATE] [DATE] [DATE] [DATE] [DATE]" at bounding box center [1380, 375] width 128 height 27
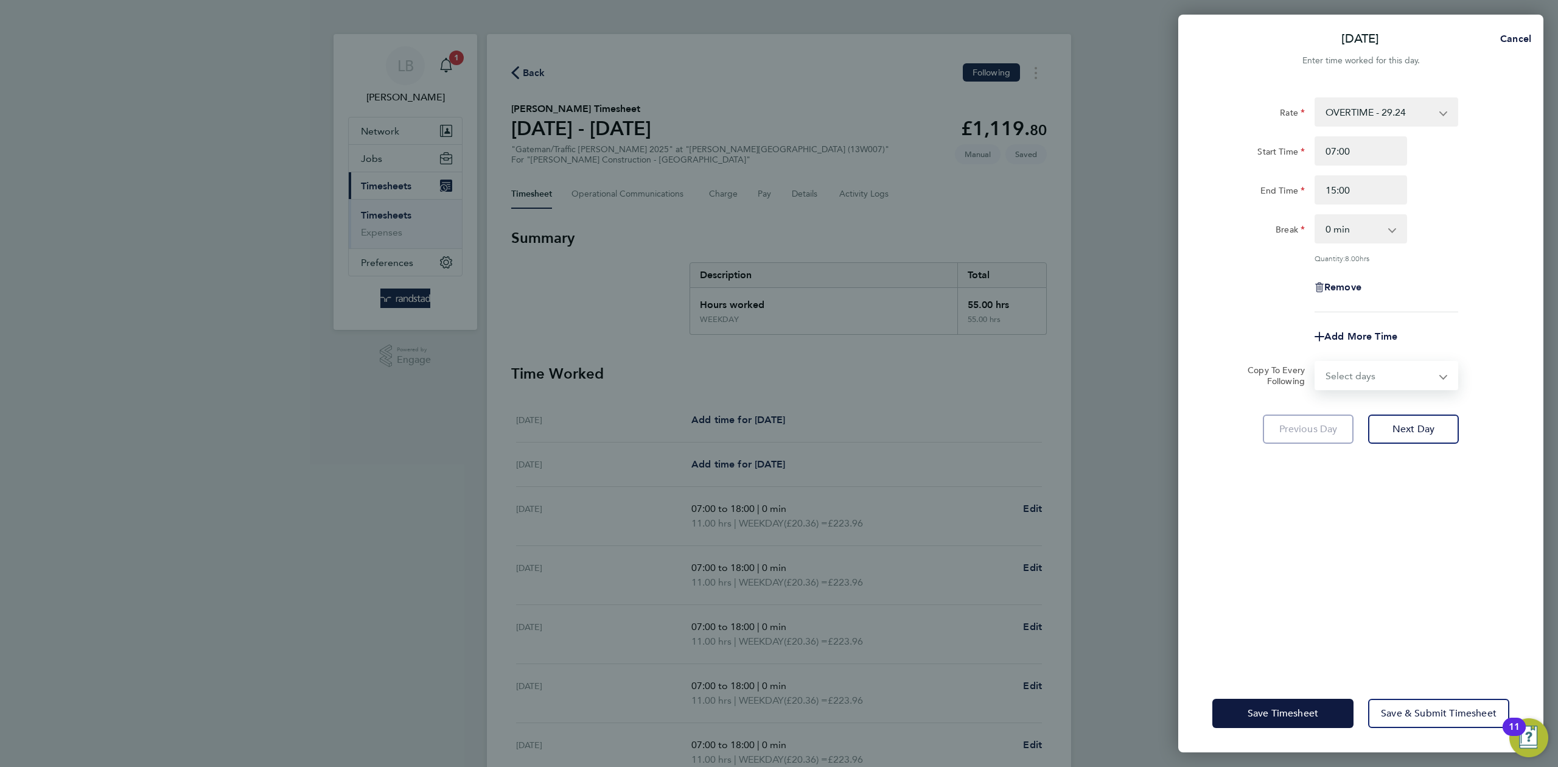
select select "SUN"
click at [1316, 362] on select "Select days Day Weekday (Mon-Fri) [DATE] [DATE] [DATE] [DATE] [DATE] [DATE]" at bounding box center [1380, 375] width 128 height 27
select select "[DATE]"
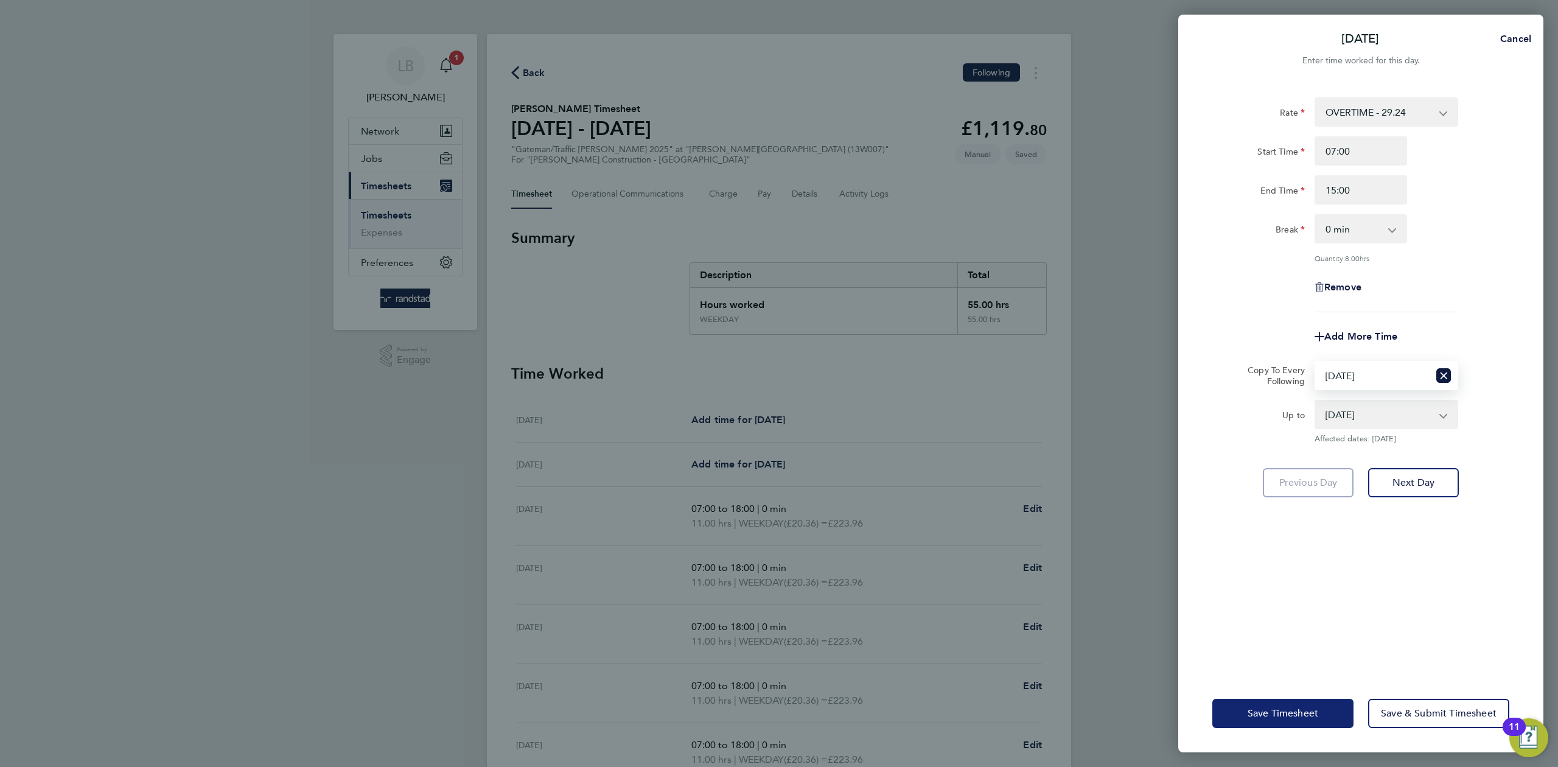
click at [1278, 717] on span "Save Timesheet" at bounding box center [1283, 713] width 71 height 12
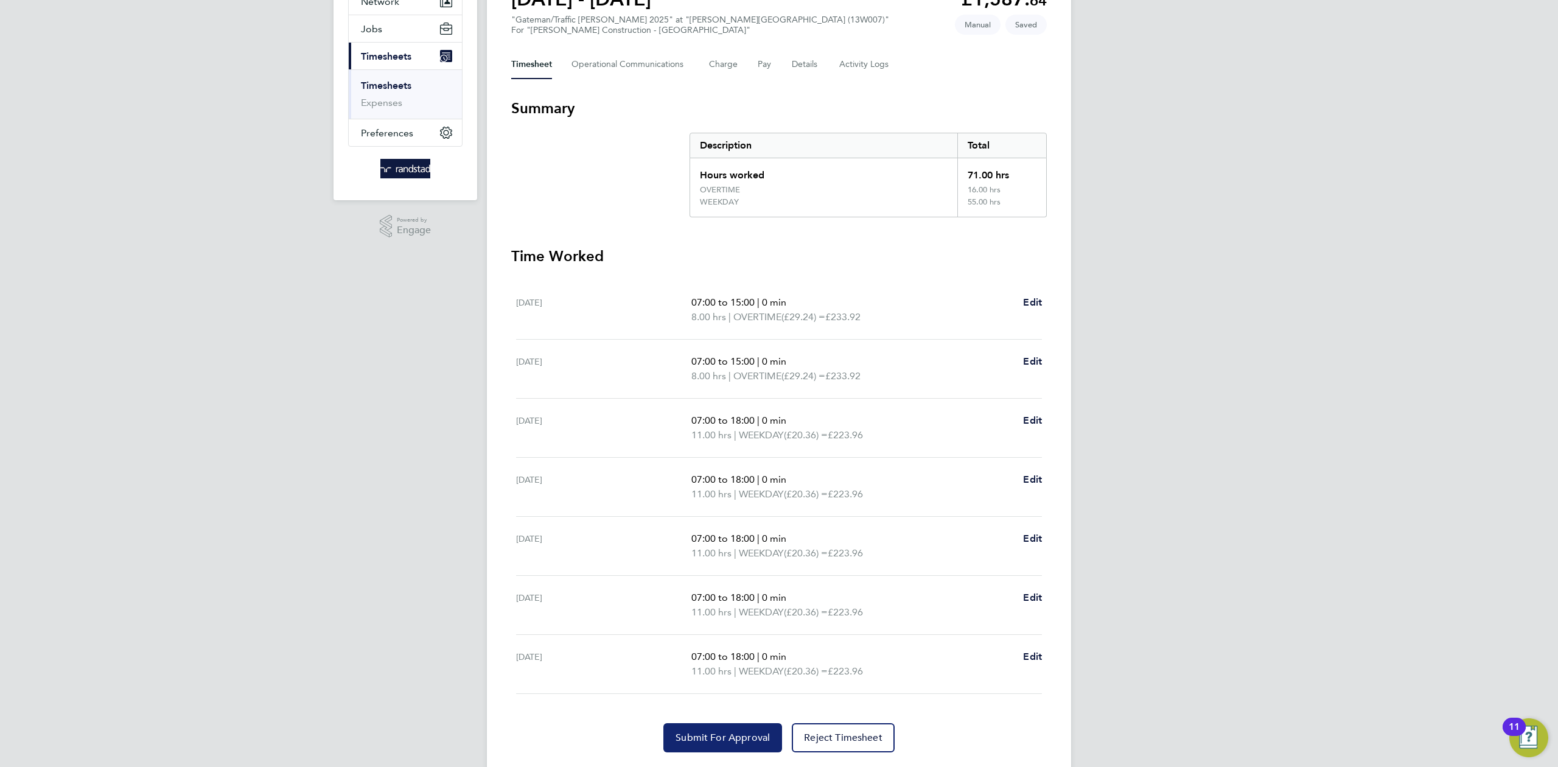
click at [693, 742] on span "Submit For Approval" at bounding box center [723, 738] width 94 height 12
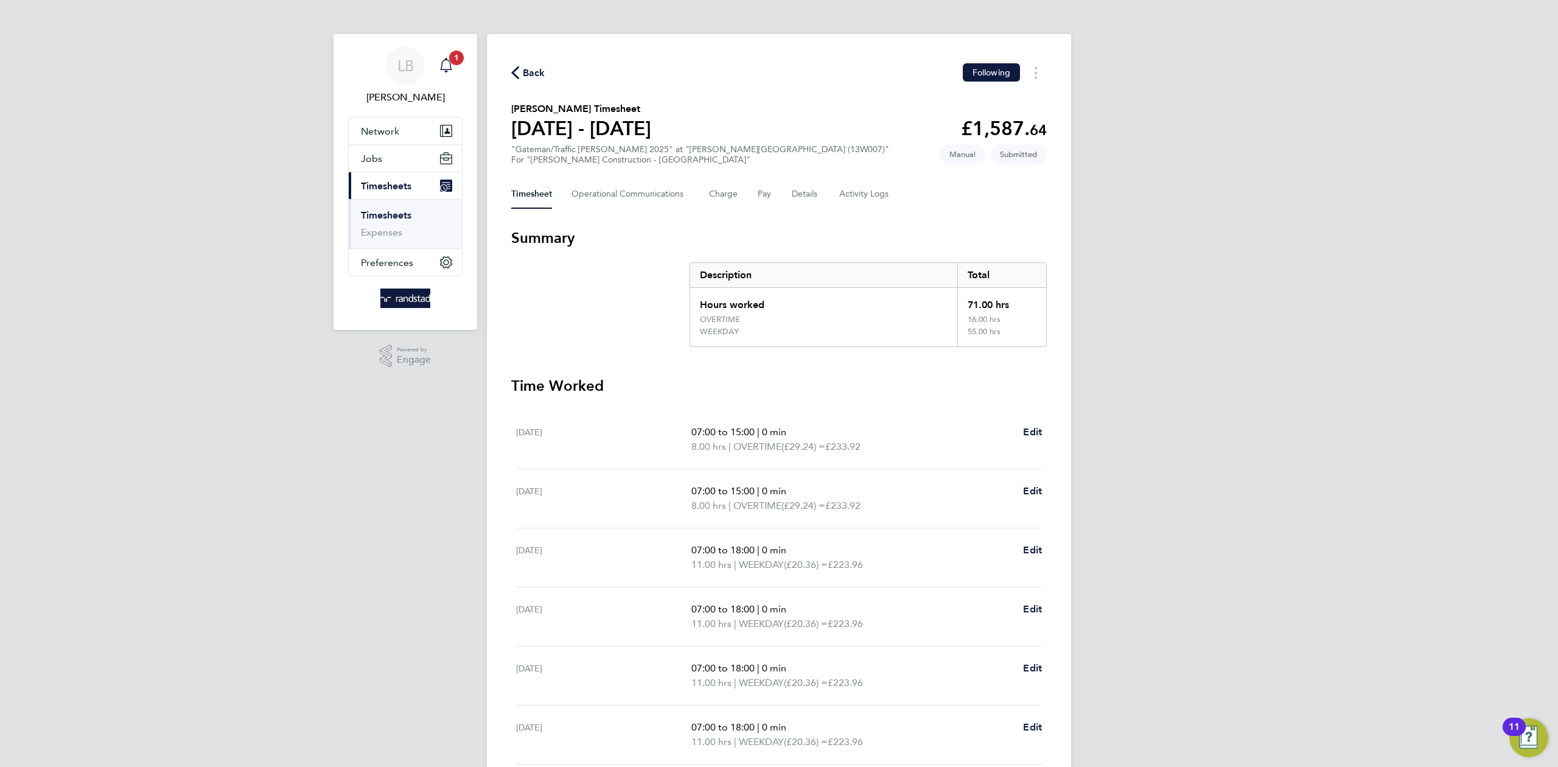
click at [456, 58] on span "1" at bounding box center [456, 58] width 15 height 15
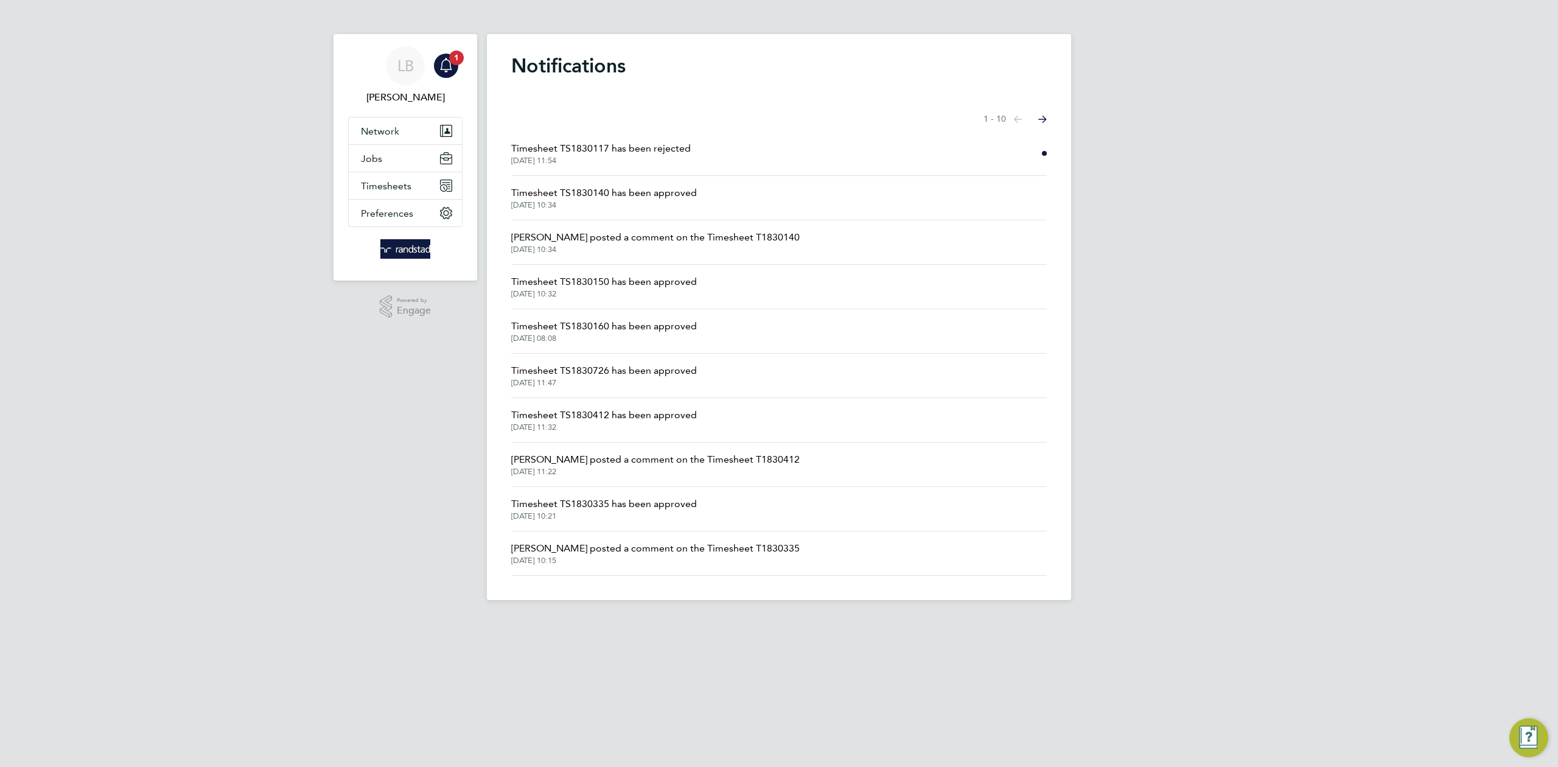
click at [590, 153] on span "Timesheet TS1830117 has been rejected" at bounding box center [601, 148] width 180 height 15
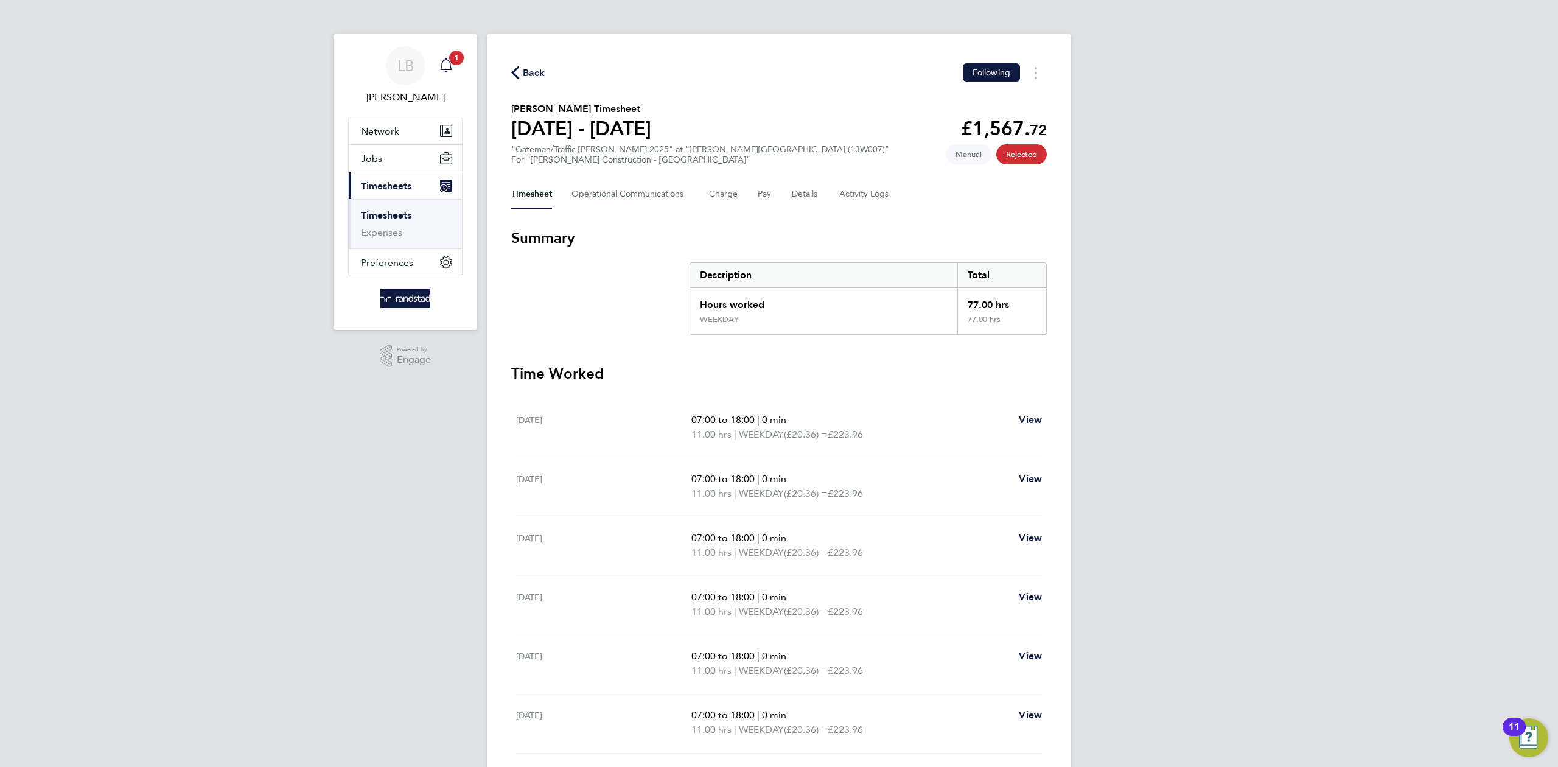
click at [456, 64] on span "1" at bounding box center [456, 58] width 15 height 15
